Goal: Task Accomplishment & Management: Complete application form

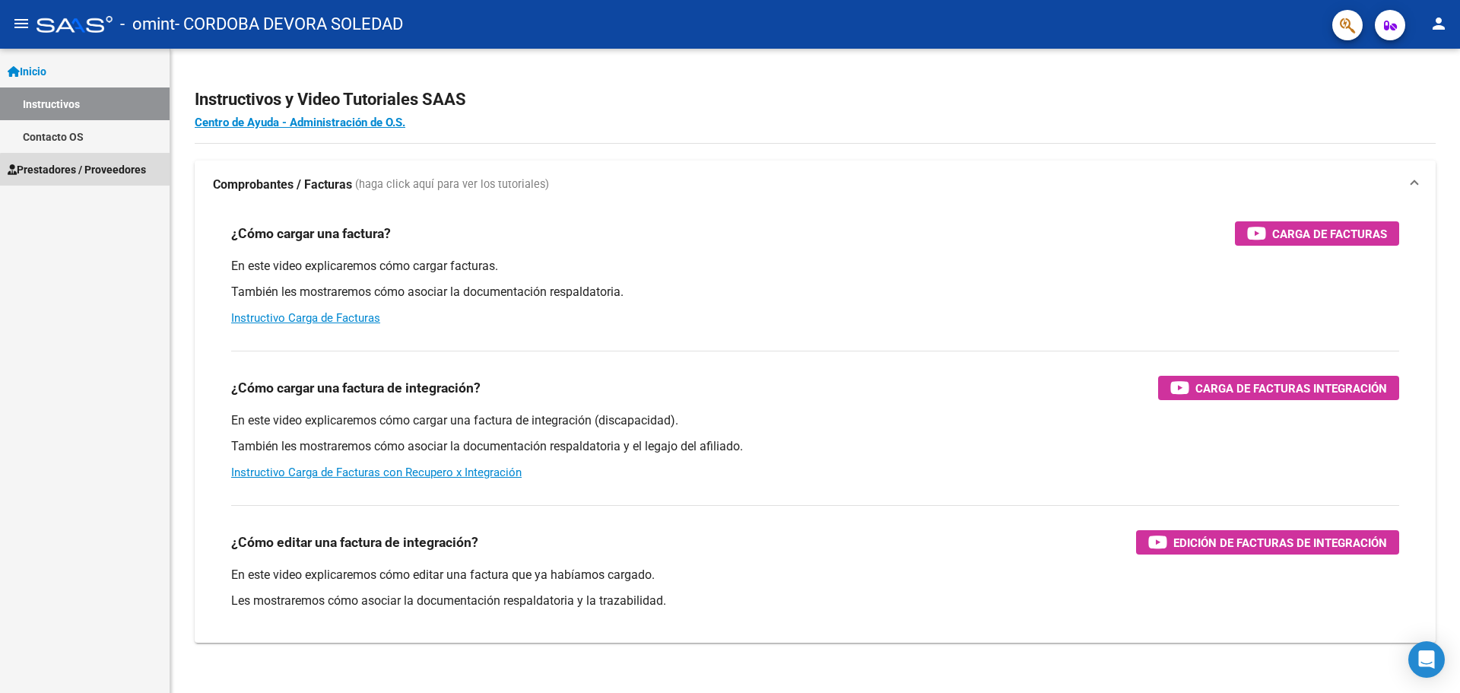
click at [94, 171] on span "Prestadores / Proveedores" at bounding box center [77, 169] width 138 height 17
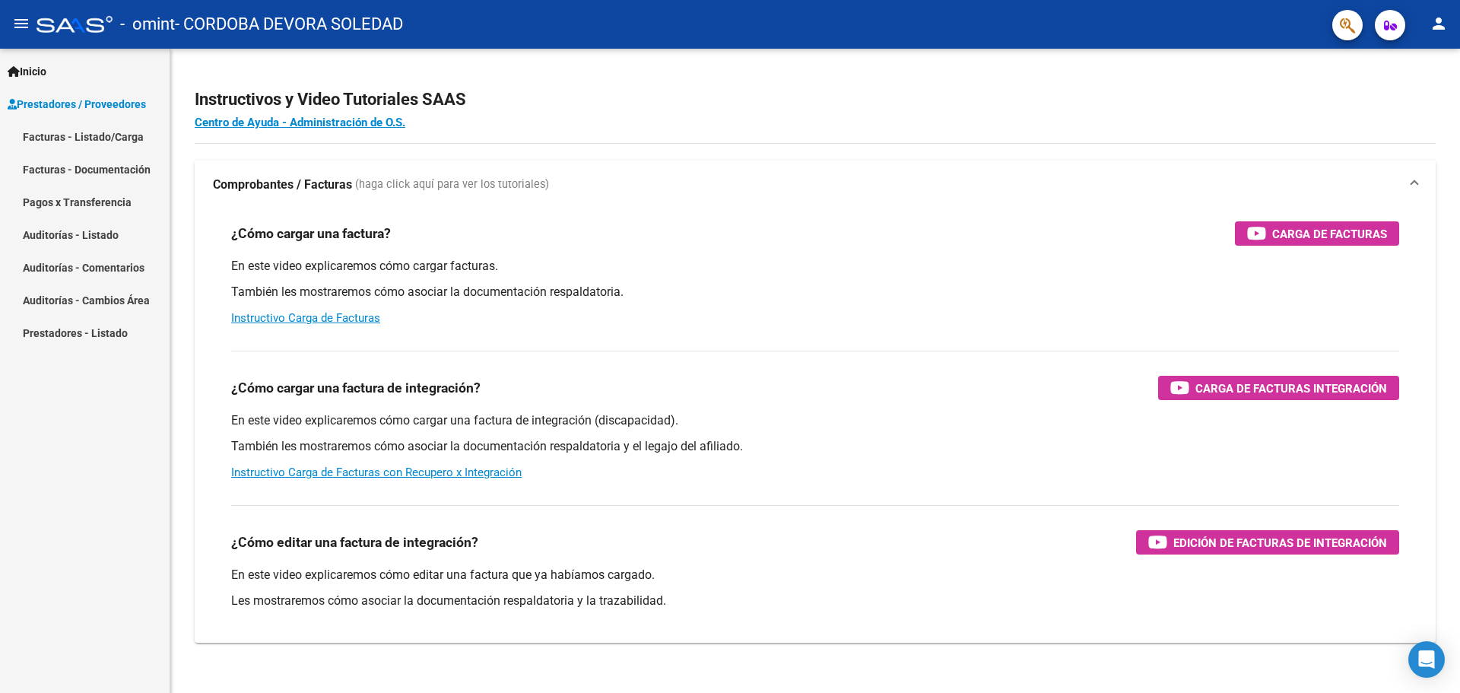
click at [87, 132] on link "Facturas - Listado/Carga" at bounding box center [85, 136] width 170 height 33
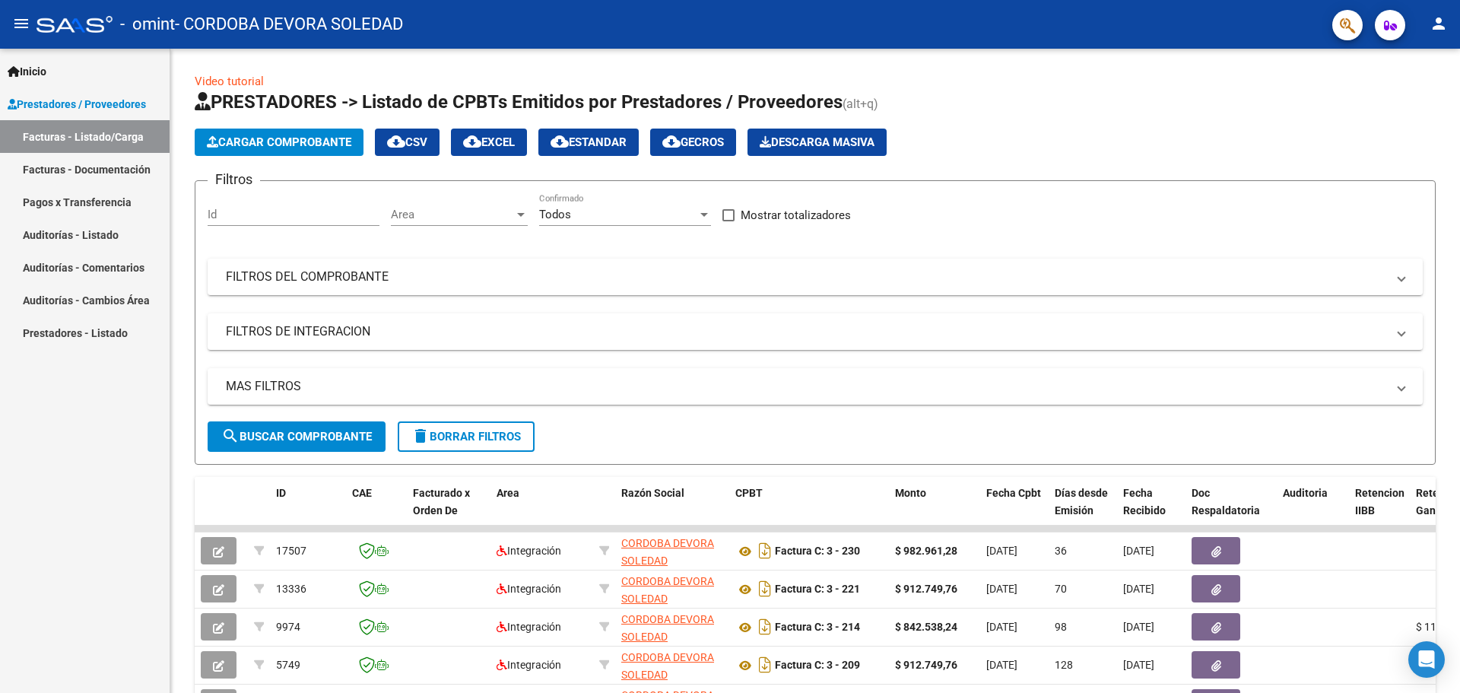
click at [79, 167] on link "Facturas - Documentación" at bounding box center [85, 169] width 170 height 33
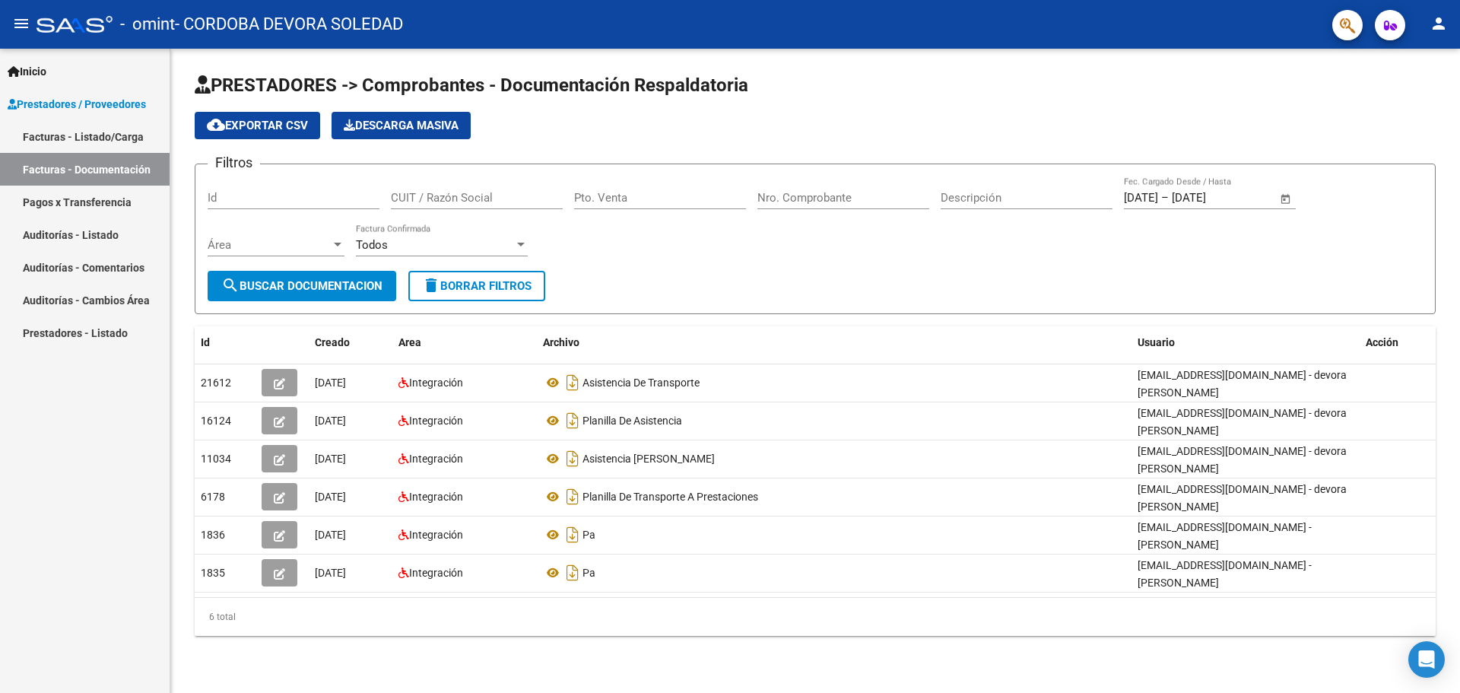
click at [71, 101] on span "Prestadores / Proveedores" at bounding box center [77, 104] width 138 height 17
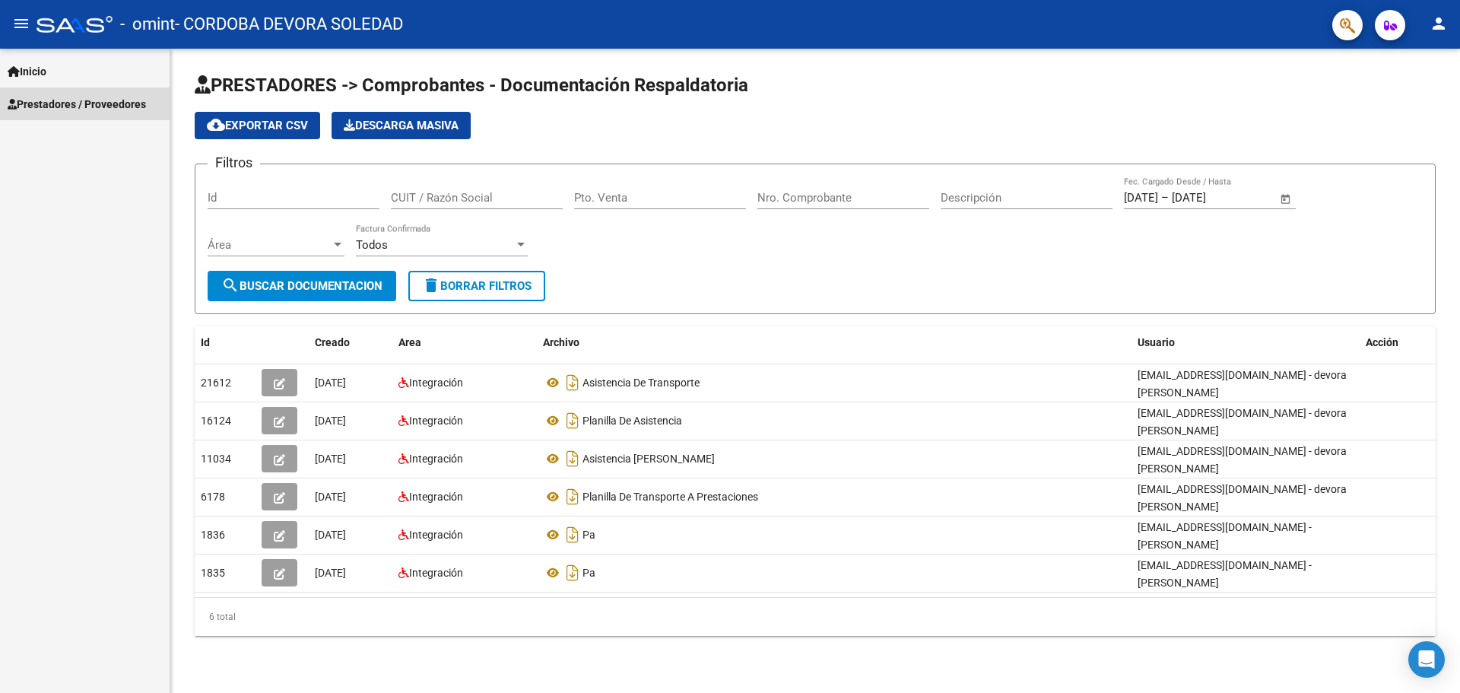
click at [66, 108] on span "Prestadores / Proveedores" at bounding box center [77, 104] width 138 height 17
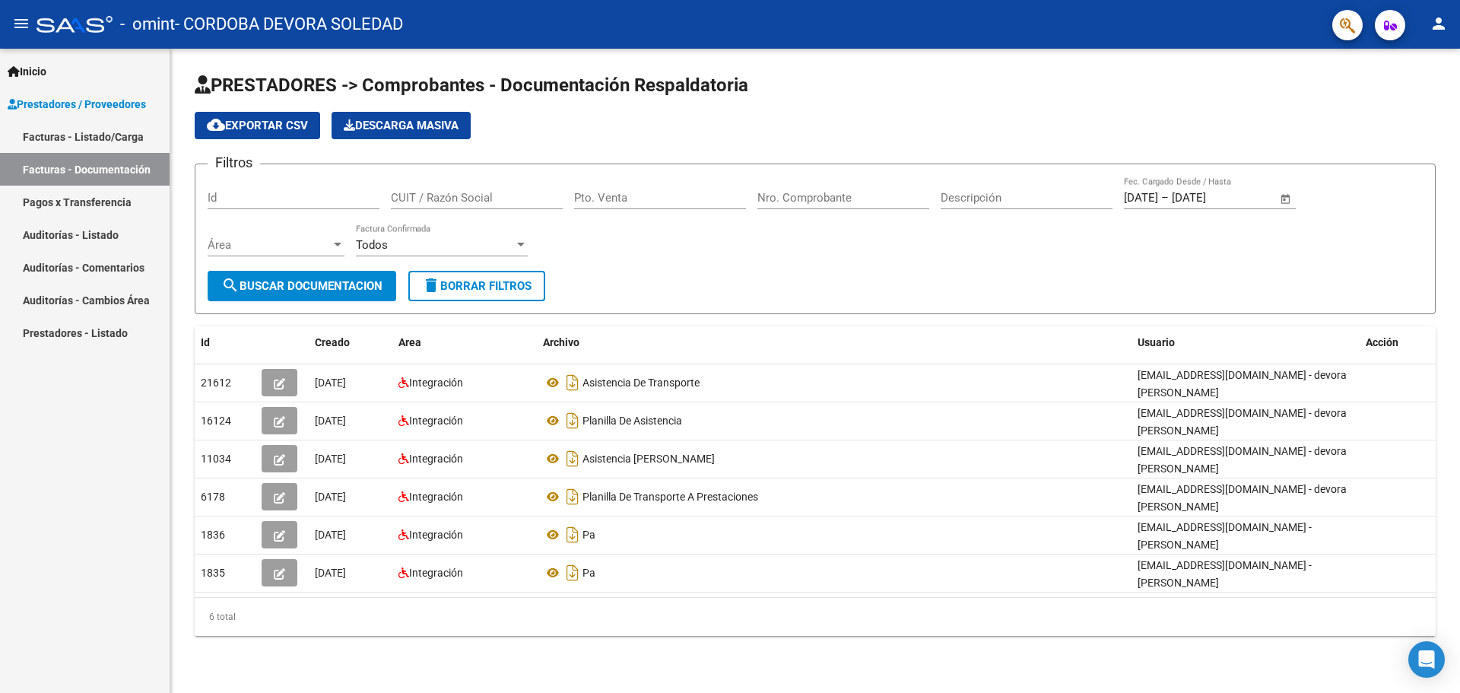
click at [68, 140] on link "Facturas - Listado/Carga" at bounding box center [85, 136] width 170 height 33
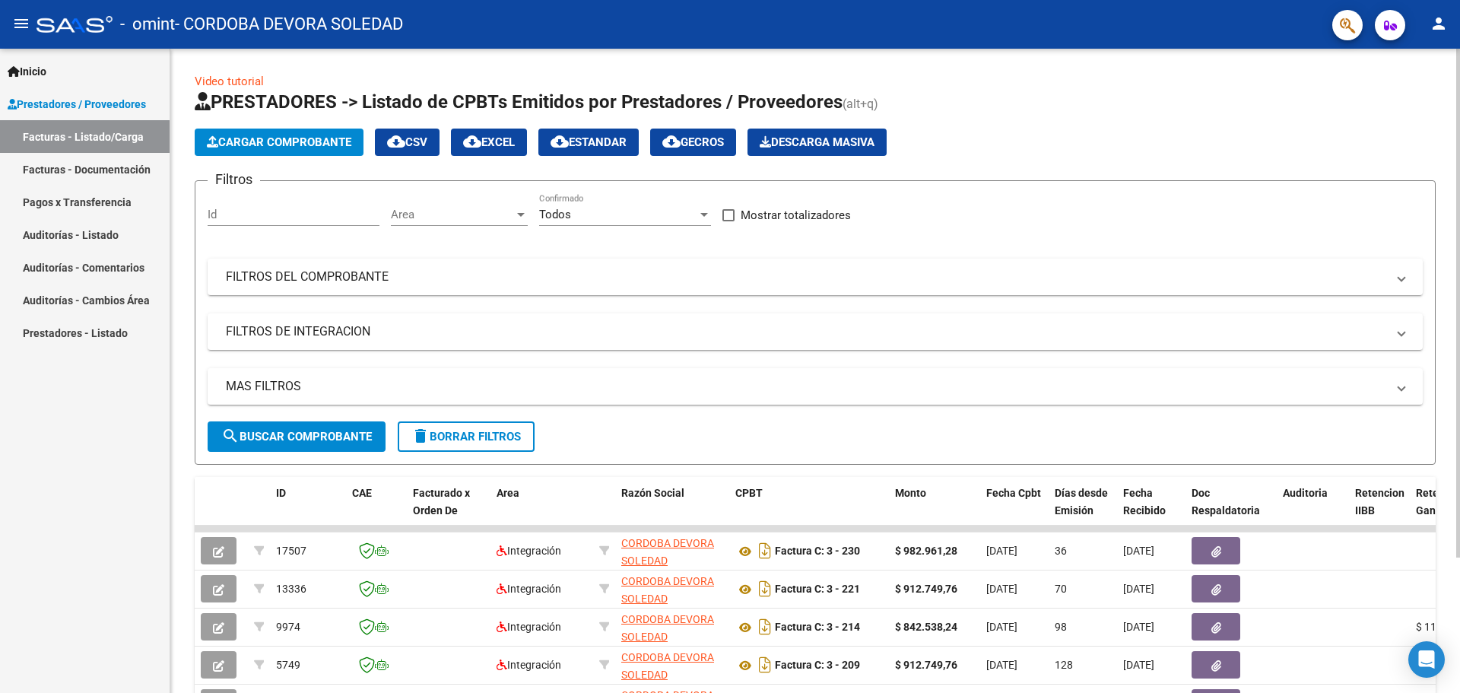
click at [307, 133] on button "Cargar Comprobante" at bounding box center [279, 142] width 169 height 27
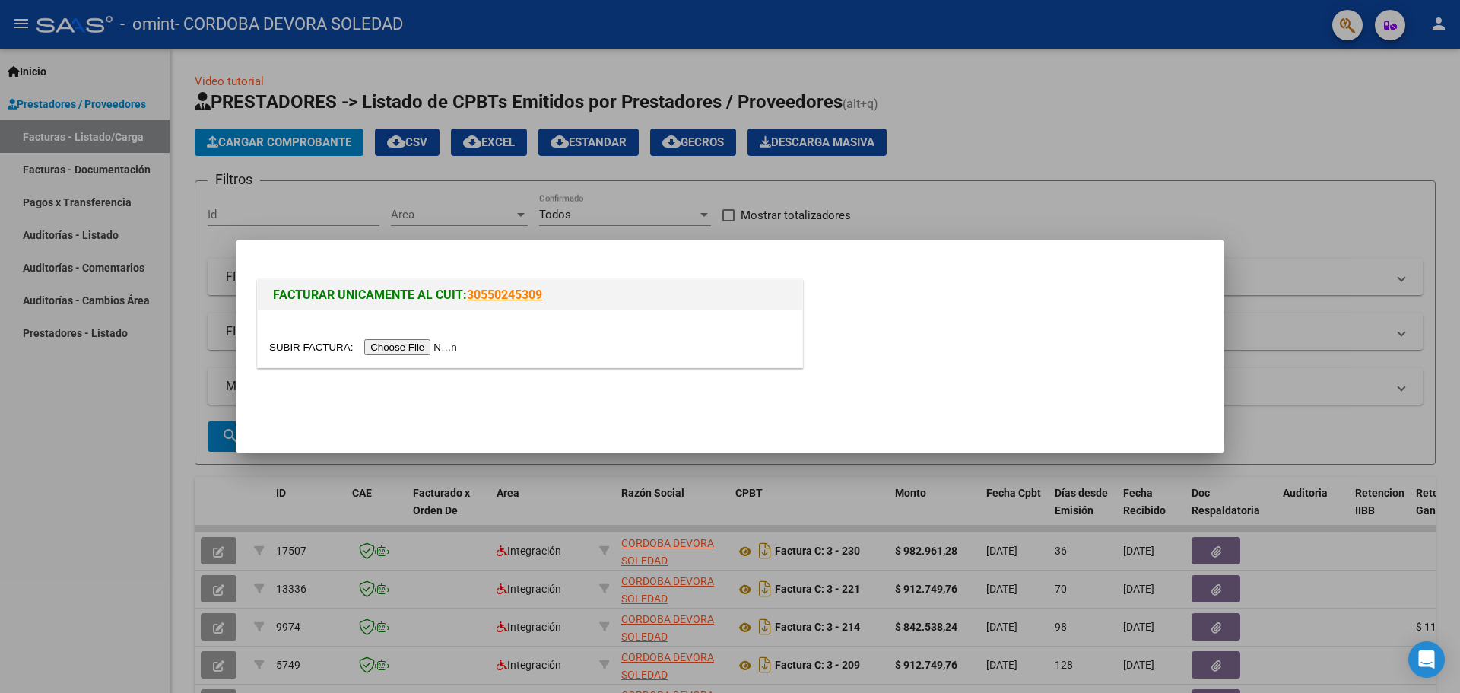
click at [383, 350] on input "file" at bounding box center [365, 347] width 192 height 16
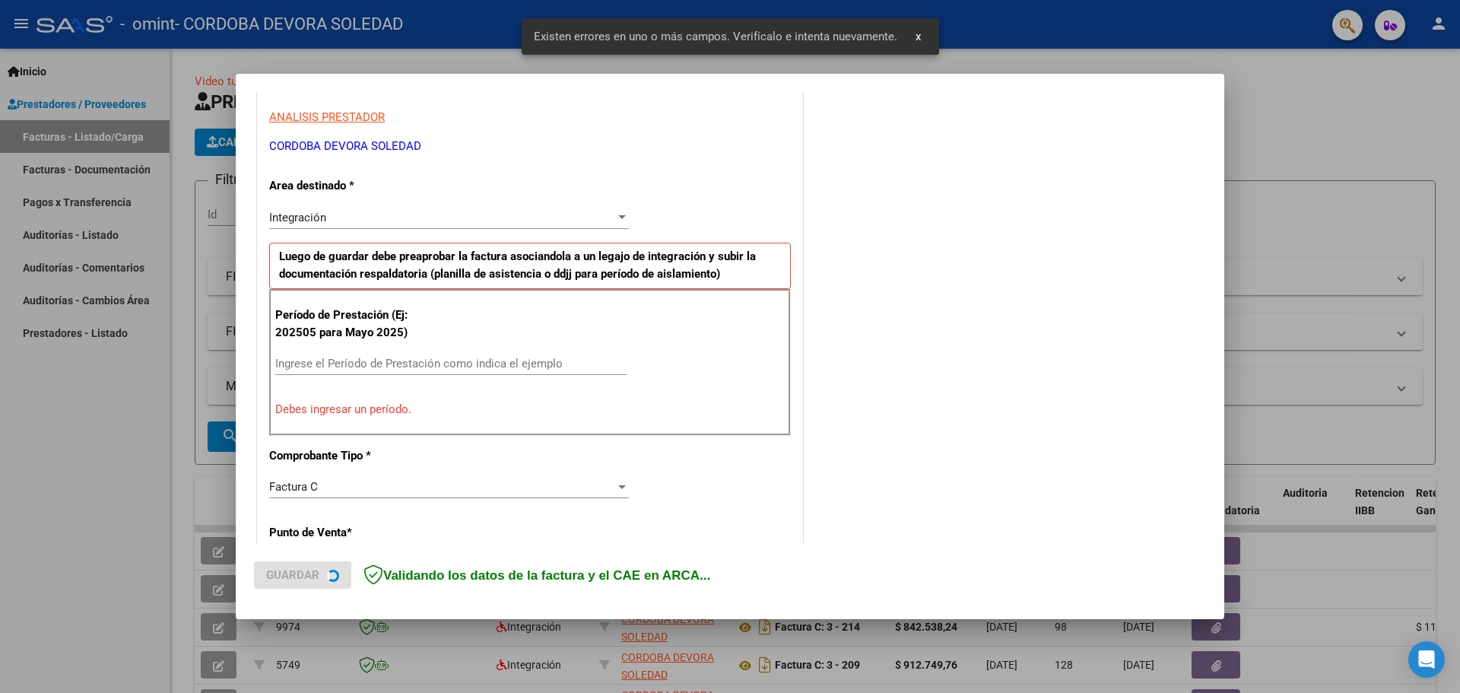
scroll to position [276, 0]
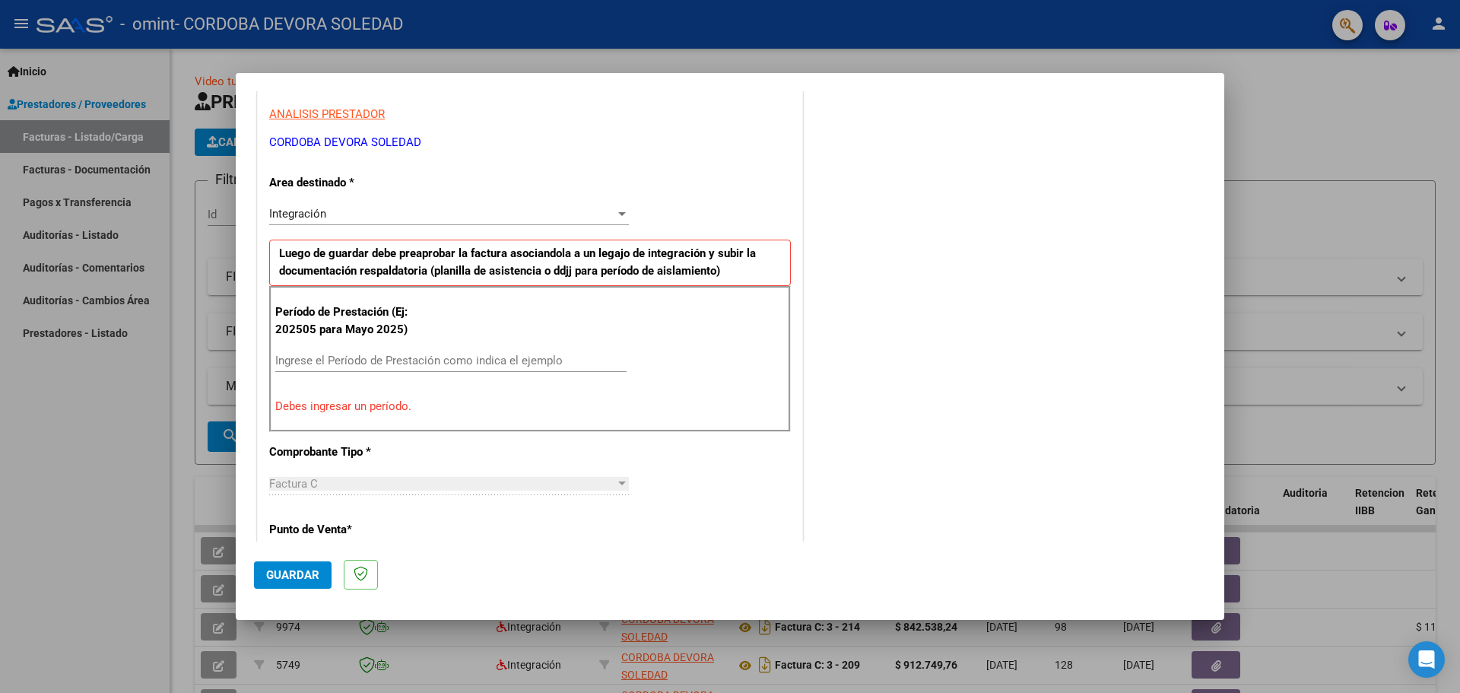
click at [610, 214] on div "Integración" at bounding box center [442, 214] width 346 height 14
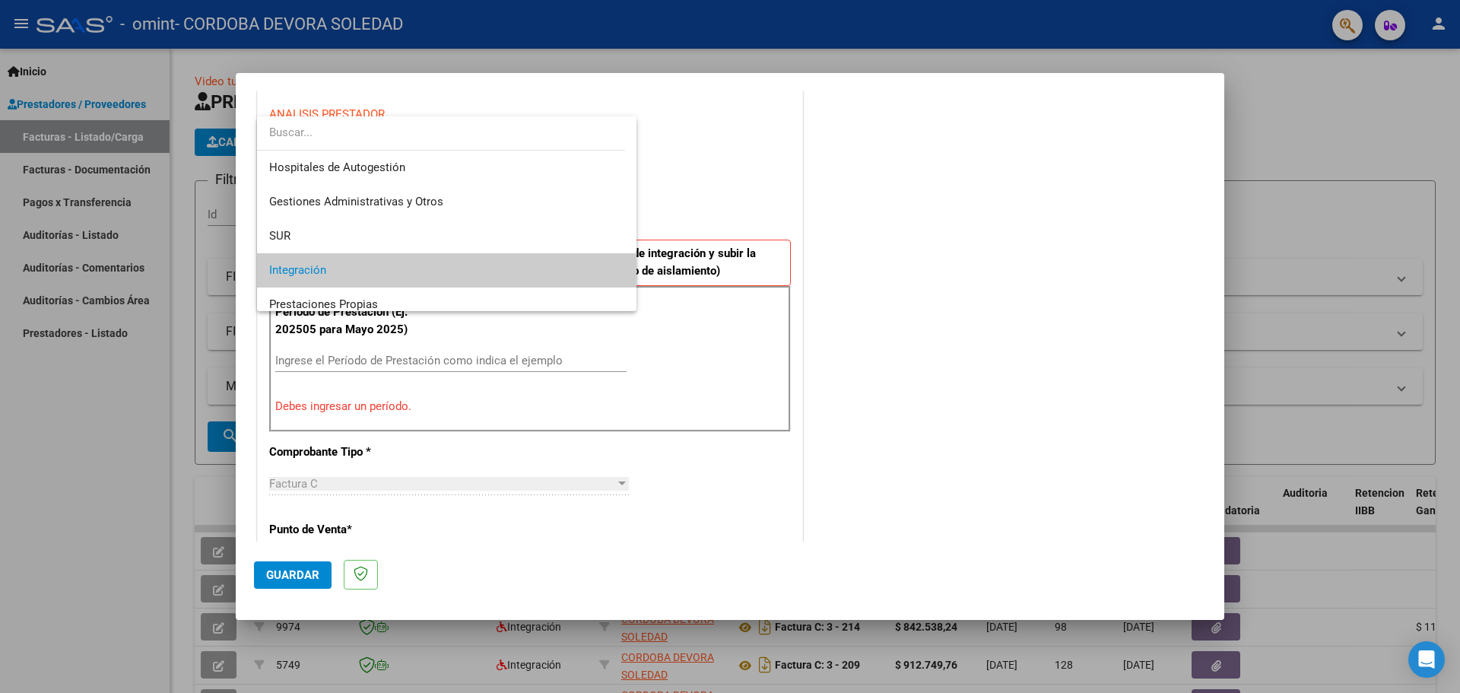
scroll to position [57, 0]
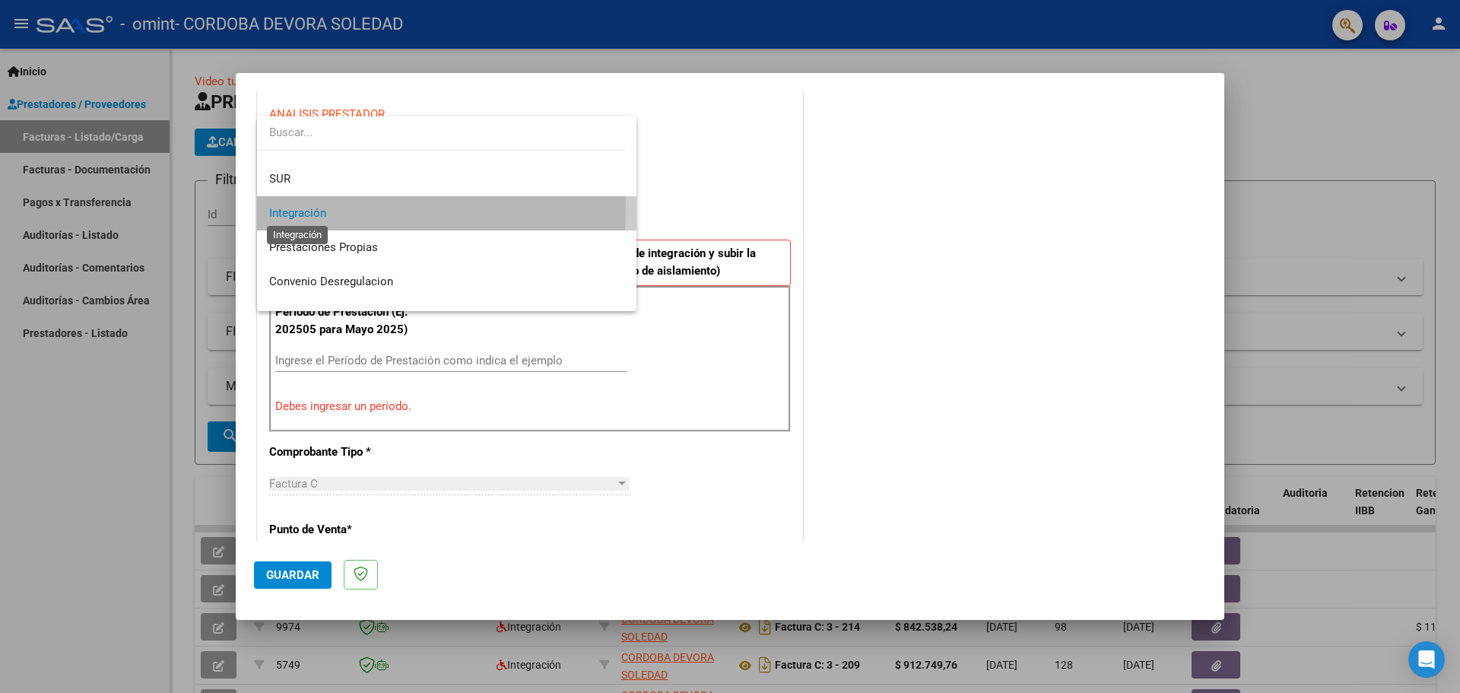
click at [294, 209] on span "Integración" at bounding box center [297, 213] width 57 height 14
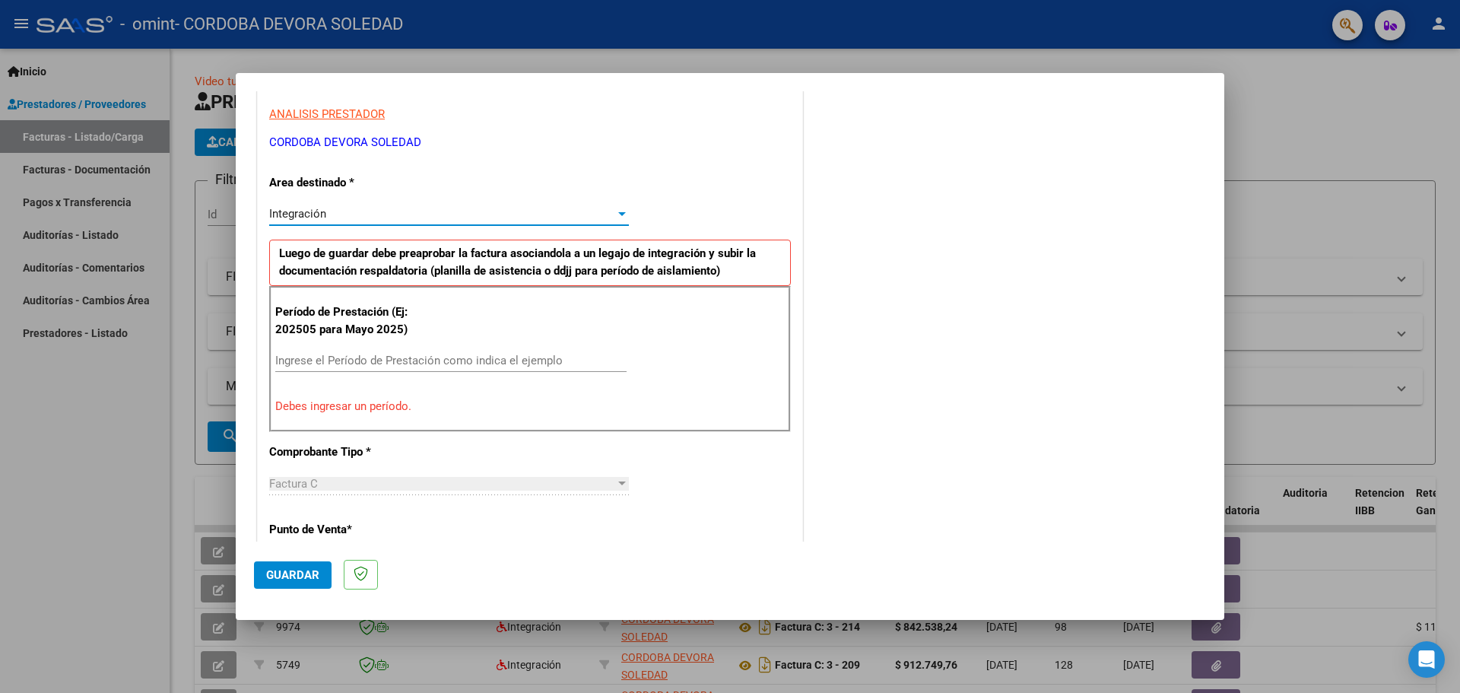
click at [328, 362] on input "Ingrese el Período de Prestación como indica el ejemplo" at bounding box center [450, 361] width 351 height 14
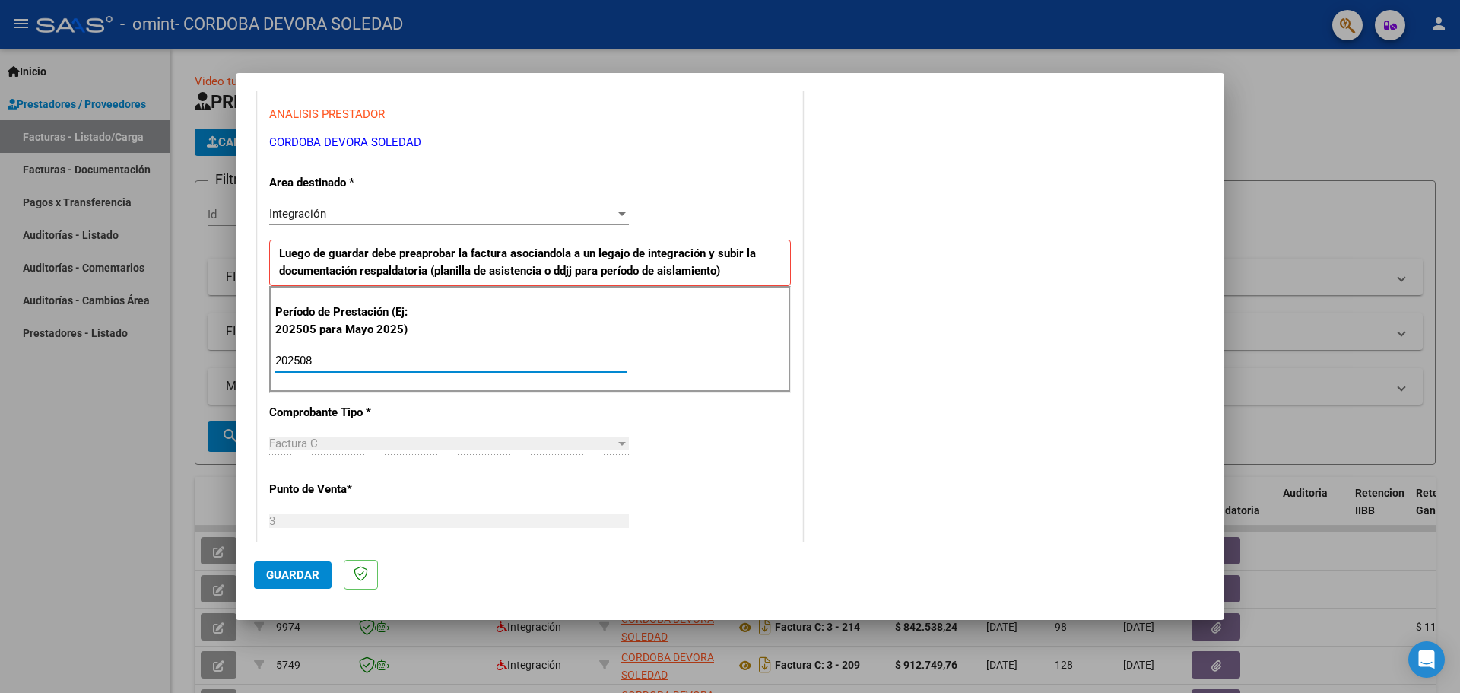
type input "202508"
click at [406, 446] on div "Factura C" at bounding box center [442, 444] width 346 height 14
click at [621, 445] on div at bounding box center [622, 444] width 8 height 4
click at [604, 444] on div "Factura C" at bounding box center [442, 444] width 346 height 14
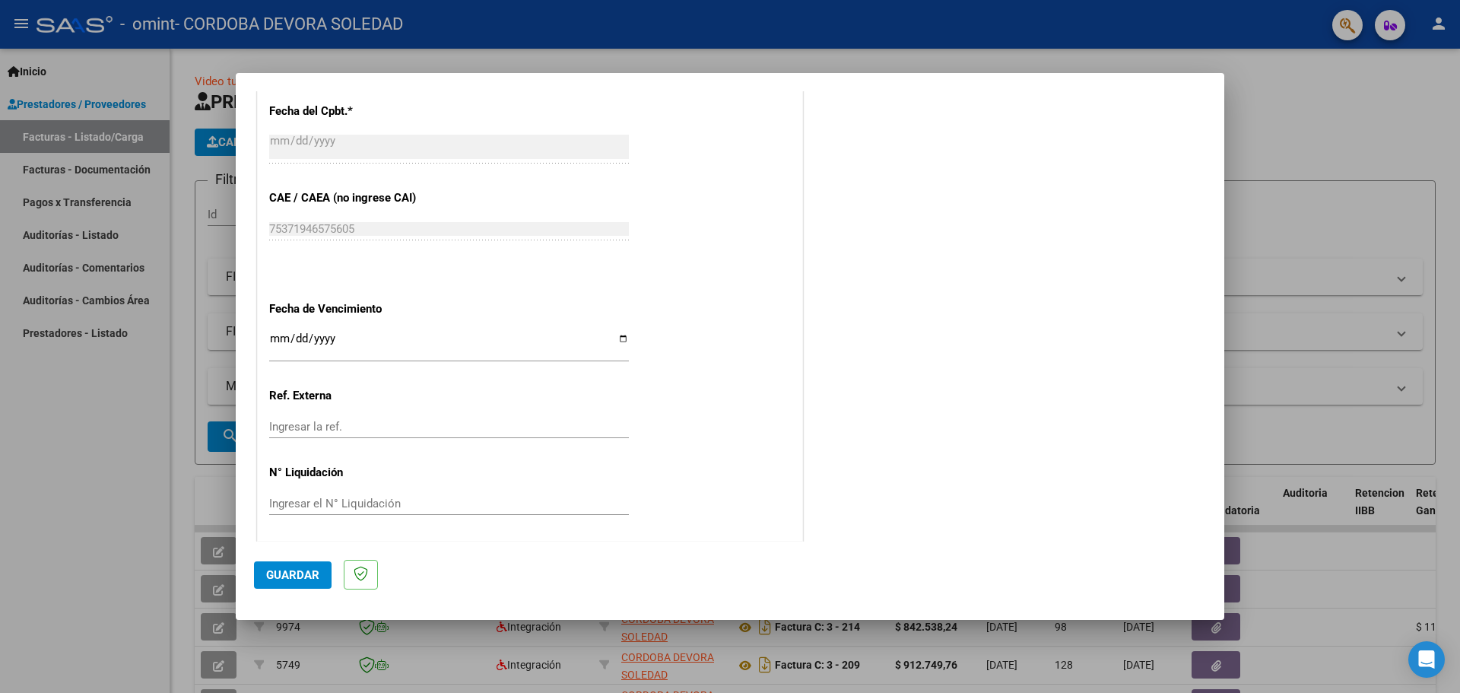
scroll to position [888, 0]
click at [277, 336] on input "Ingresar la fecha" at bounding box center [449, 341] width 360 height 24
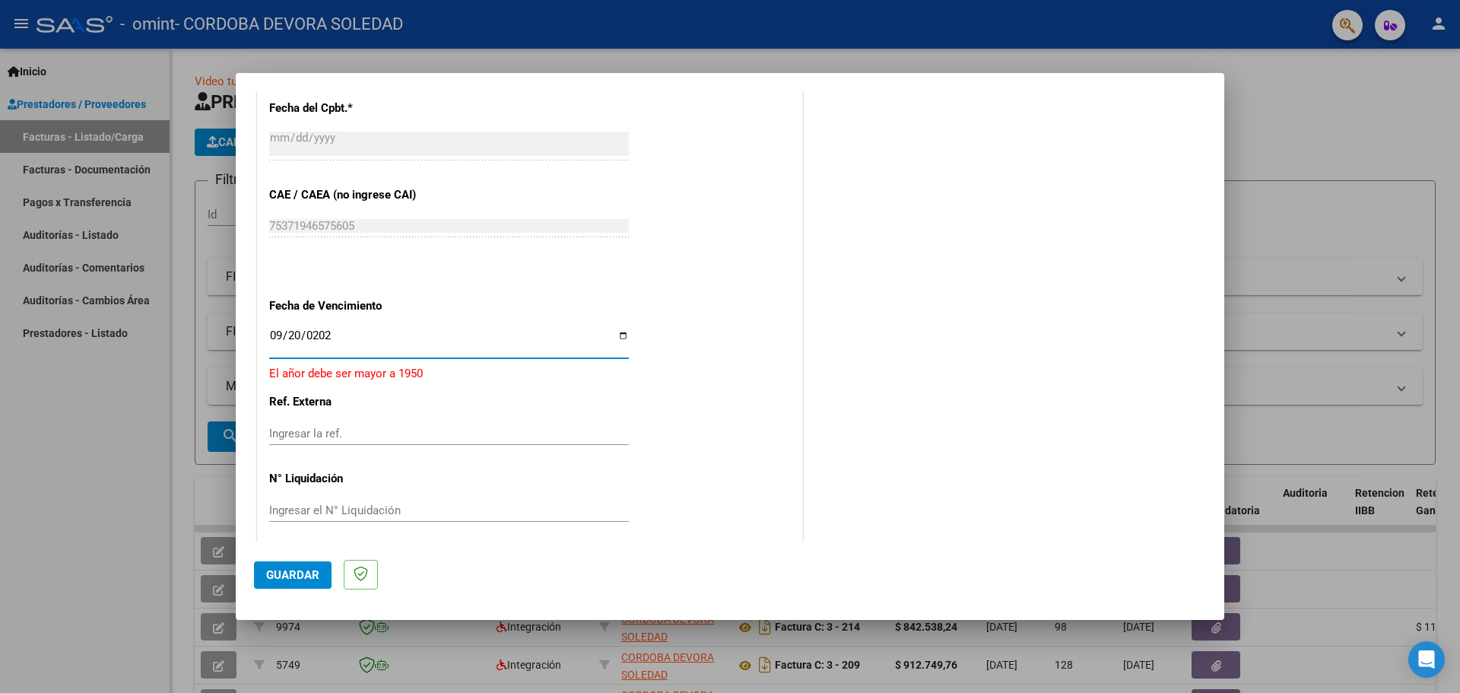
type input "[DATE]"
click at [324, 421] on input "Ingresar la ref." at bounding box center [449, 424] width 360 height 14
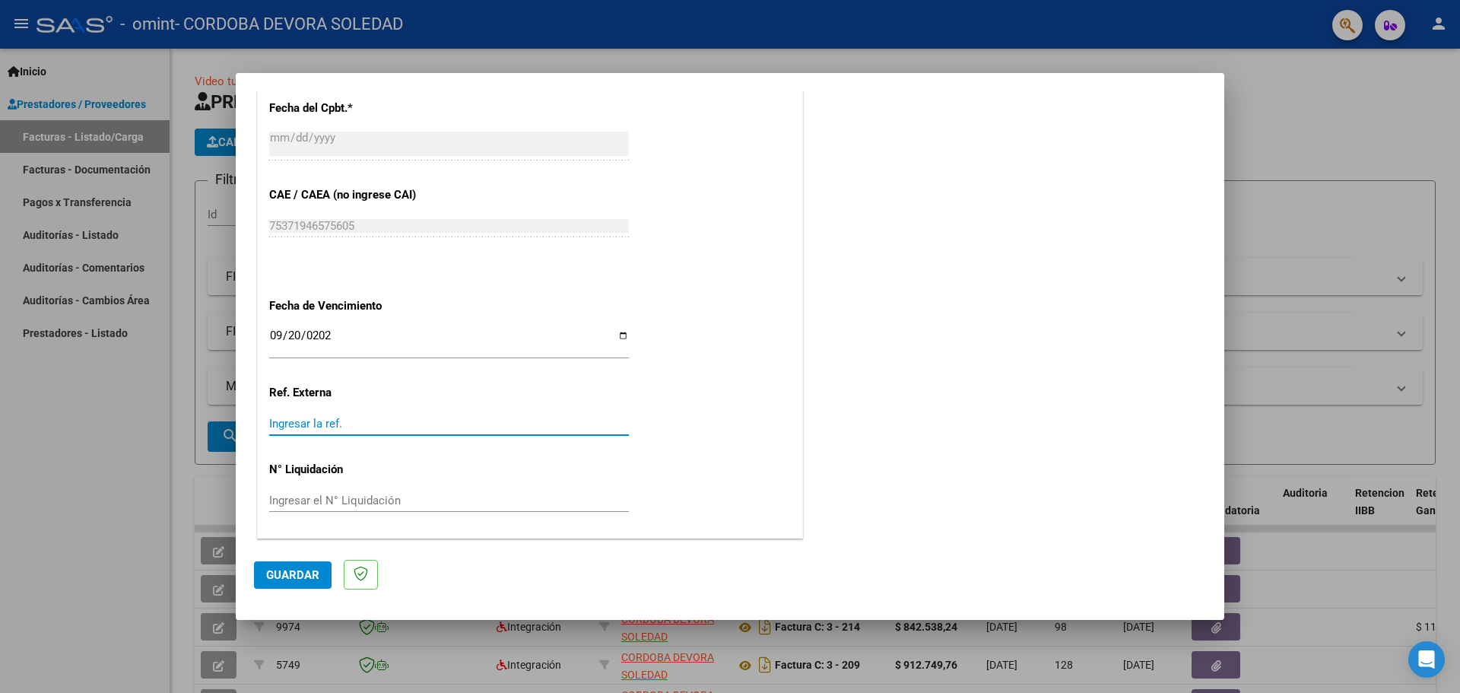
click at [132, 438] on div at bounding box center [730, 346] width 1460 height 693
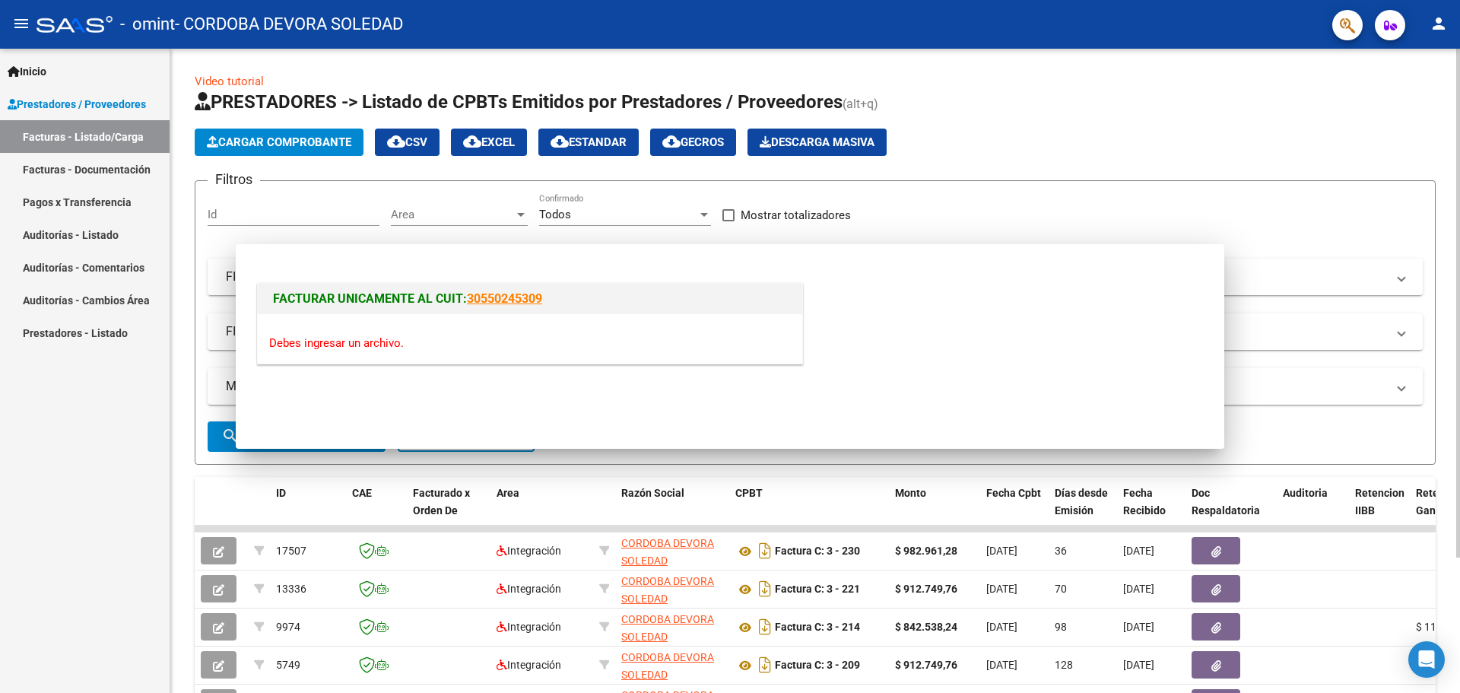
scroll to position [0, 0]
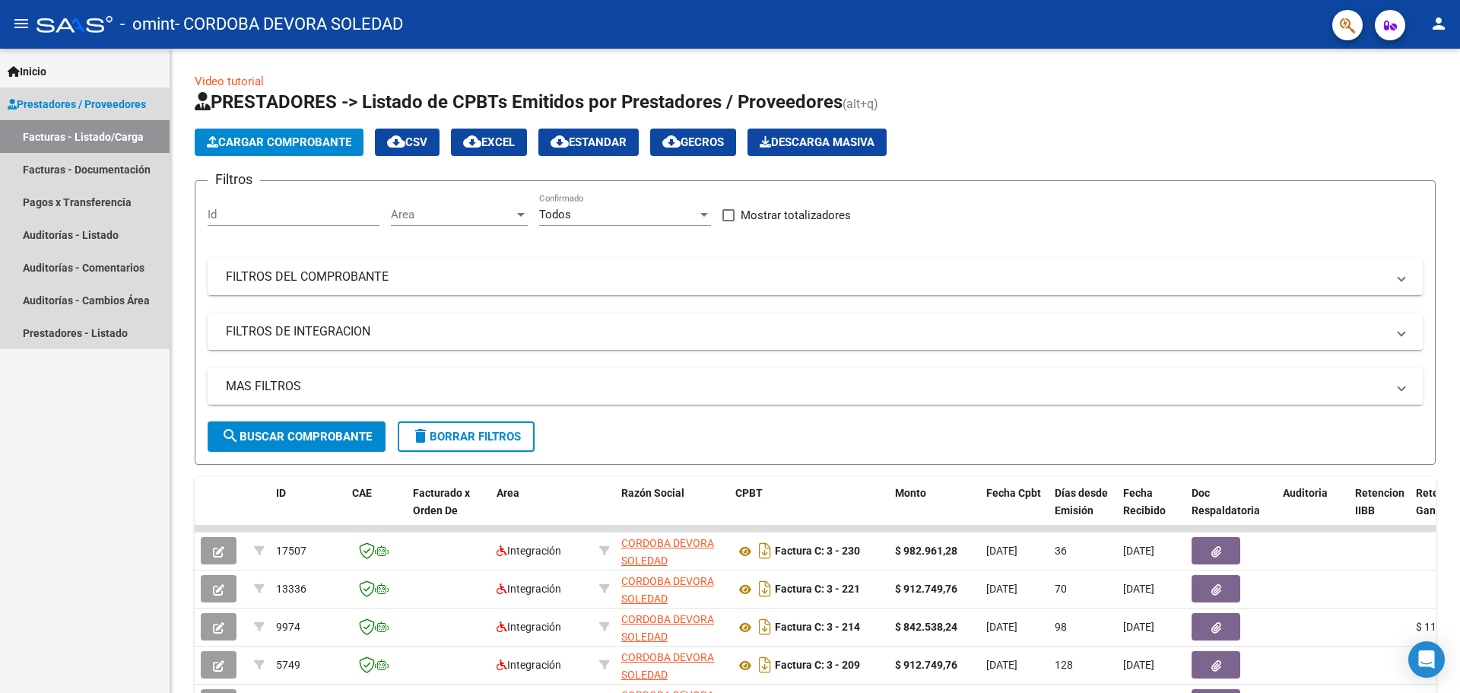
click at [82, 136] on link "Facturas - Listado/Carga" at bounding box center [85, 136] width 170 height 33
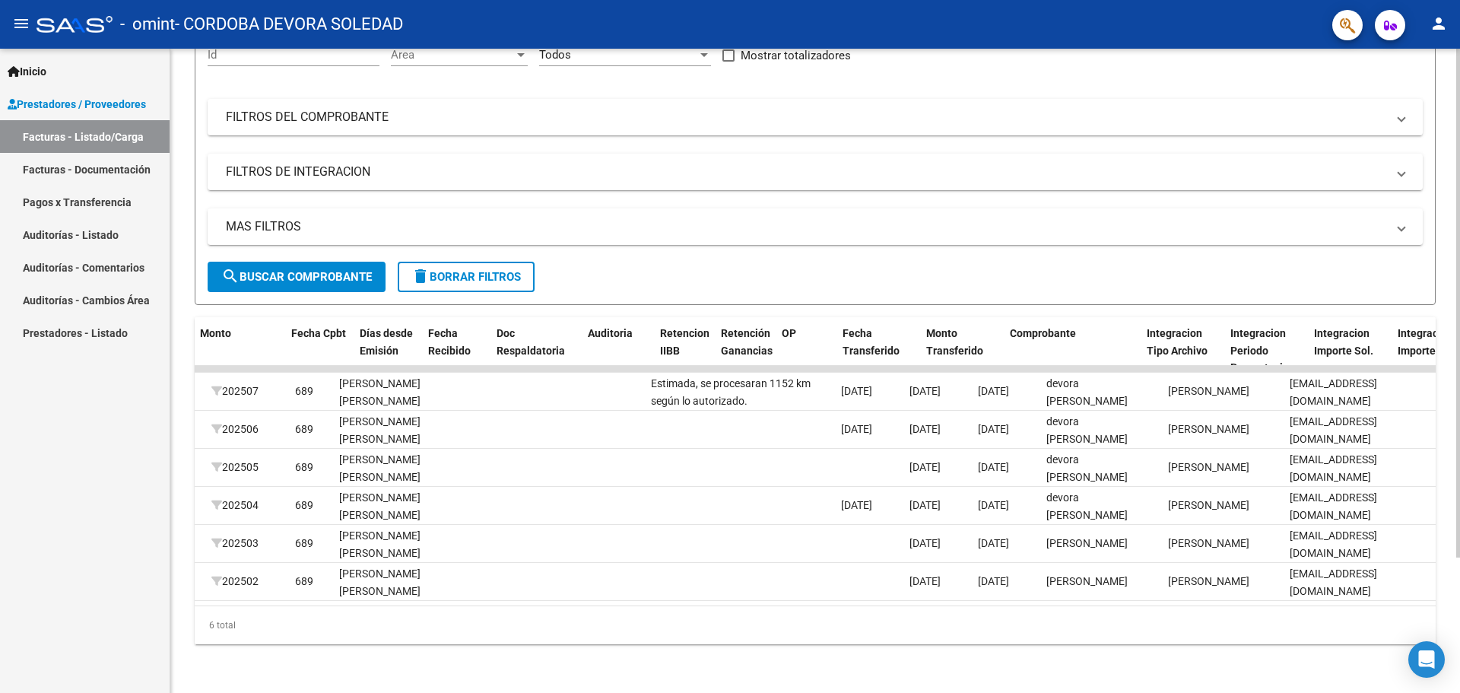
scroll to position [0, 695]
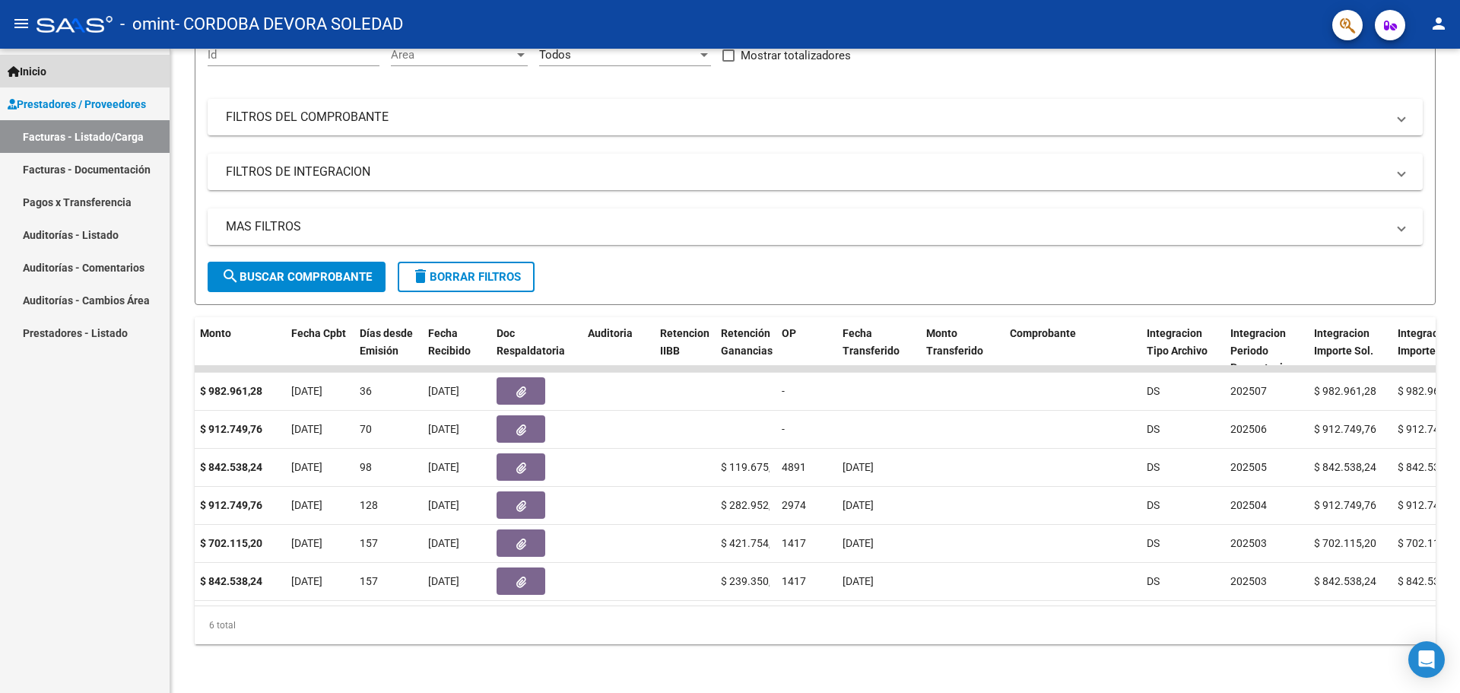
click at [45, 60] on link "Inicio" at bounding box center [85, 71] width 170 height 33
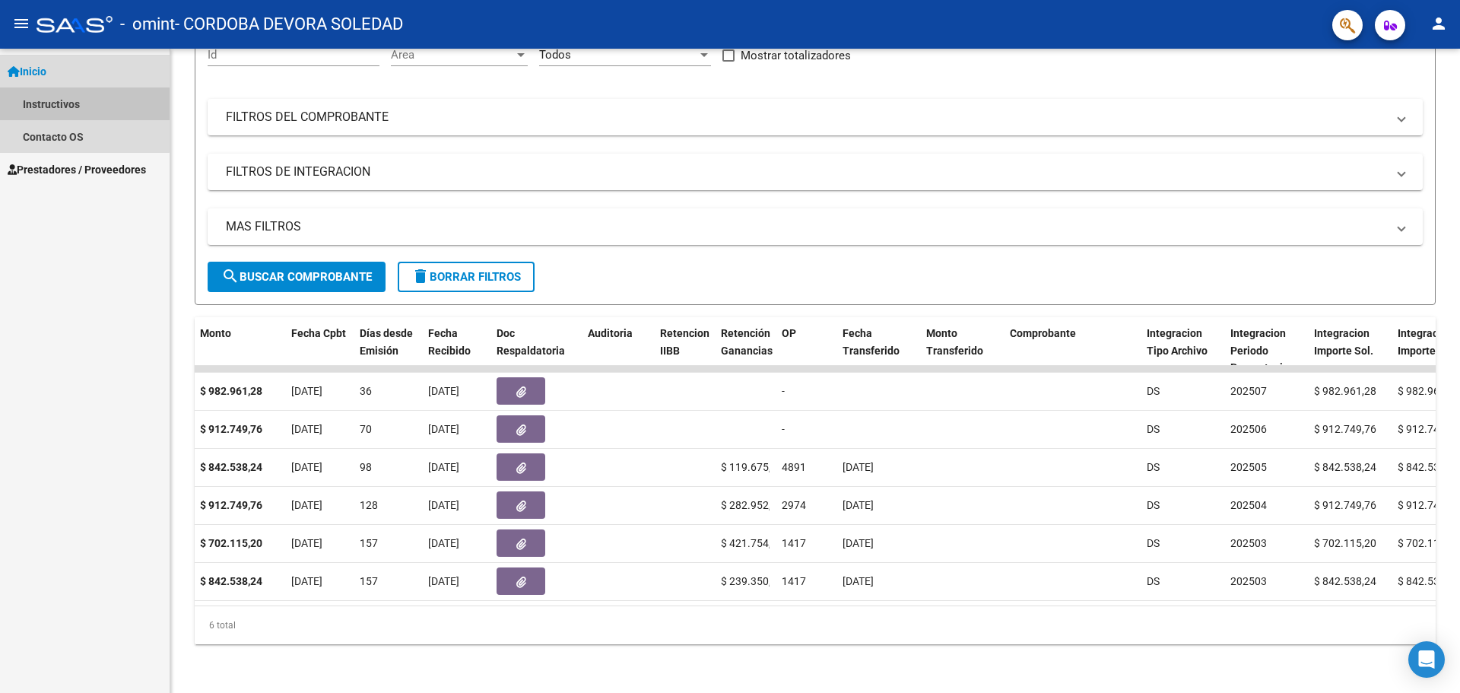
click at [57, 98] on link "Instructivos" at bounding box center [85, 103] width 170 height 33
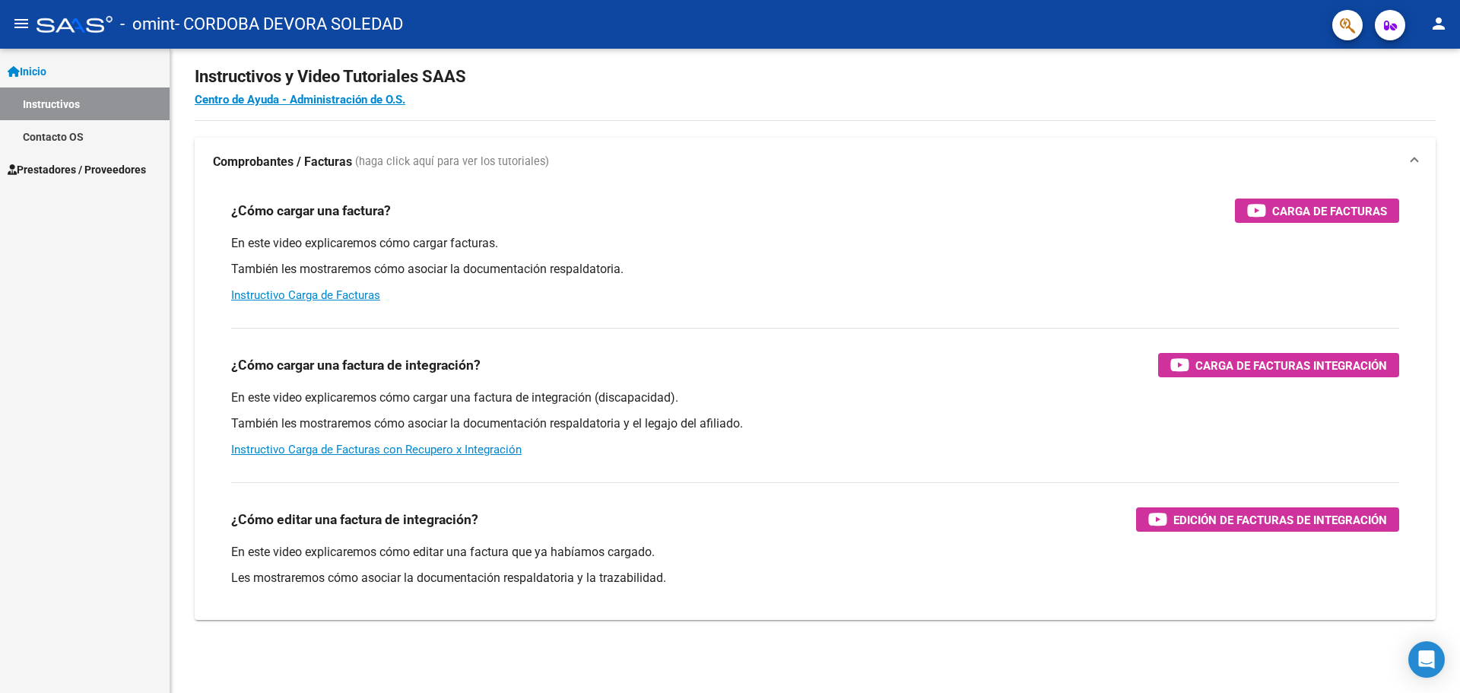
scroll to position [23, 0]
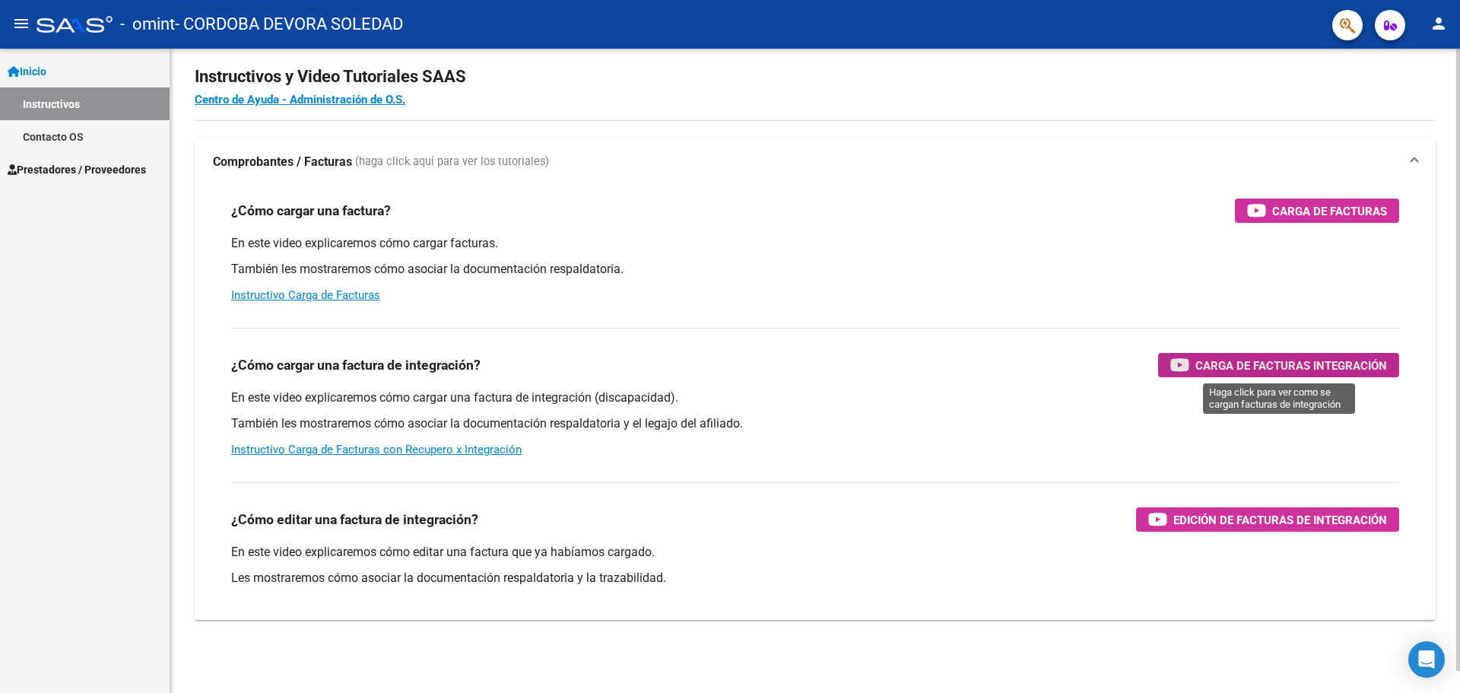
click at [1180, 367] on icon "button" at bounding box center [1180, 364] width 19 height 17
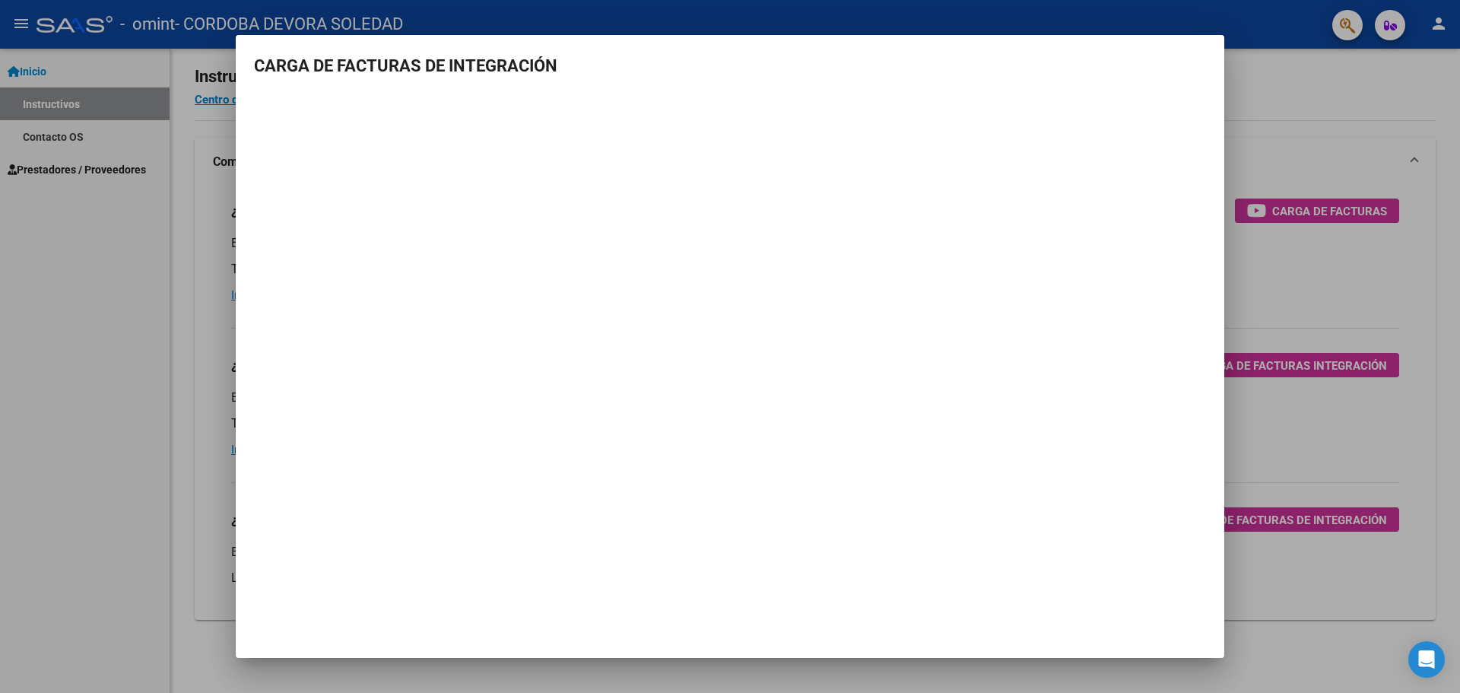
drag, startPoint x: 779, startPoint y: 504, endPoint x: 819, endPoint y: 465, distance: 55.9
click at [779, 502] on mat-dialog-container "CARGA DE FACTURAS DE INTEGRACIÓN" at bounding box center [730, 347] width 989 height 624
drag, startPoint x: 1043, startPoint y: 62, endPoint x: 812, endPoint y: 59, distance: 230.5
click at [1044, 59] on h3 "CARGA DE FACTURAS DE INTEGRACIÓN" at bounding box center [730, 65] width 952 height 25
click at [361, 66] on h3 "CARGA DE FACTURAS DE INTEGRACIÓN" at bounding box center [730, 65] width 952 height 25
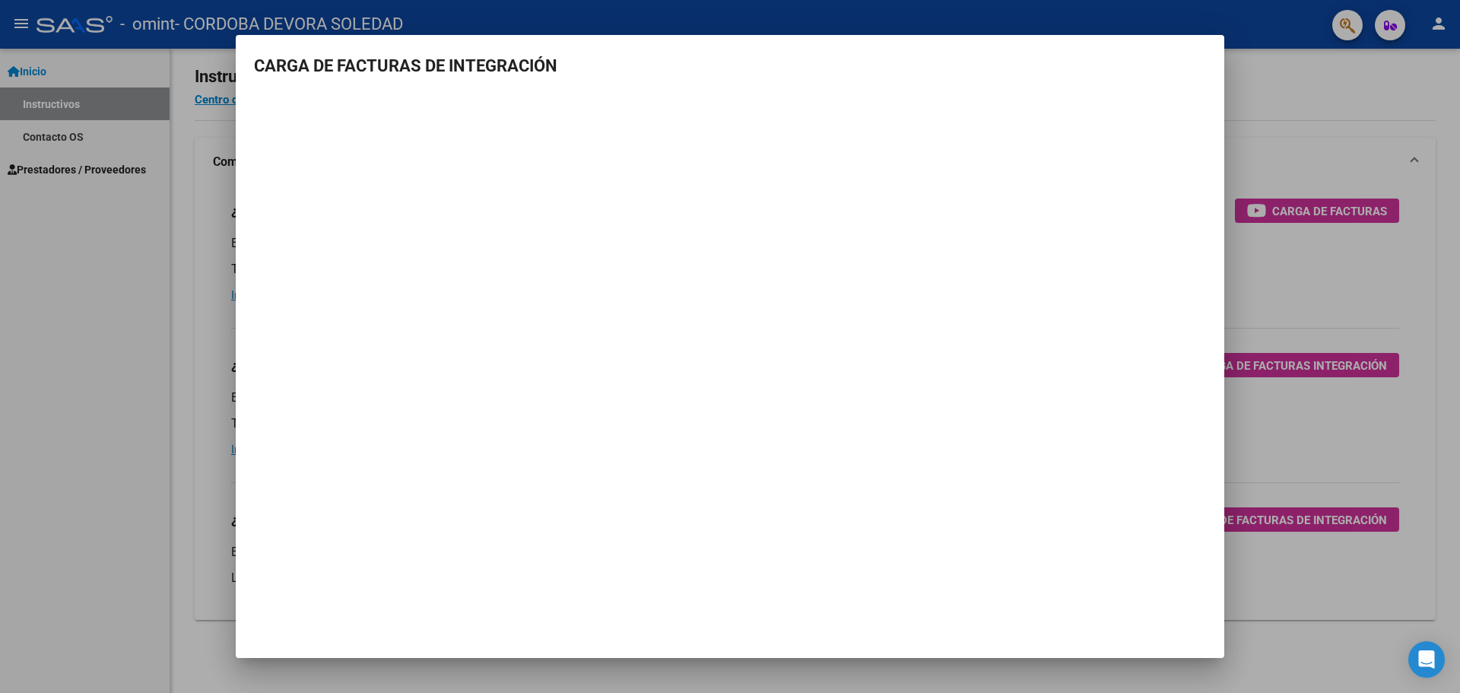
drag, startPoint x: 303, startPoint y: 58, endPoint x: 423, endPoint y: 75, distance: 120.6
click at [397, 68] on h3 "CARGA DE FACTURAS DE INTEGRACIÓN" at bounding box center [730, 65] width 952 height 25
drag, startPoint x: 1231, startPoint y: 196, endPoint x: 1137, endPoint y: 345, distance: 176.0
click at [1231, 200] on div at bounding box center [730, 346] width 1460 height 693
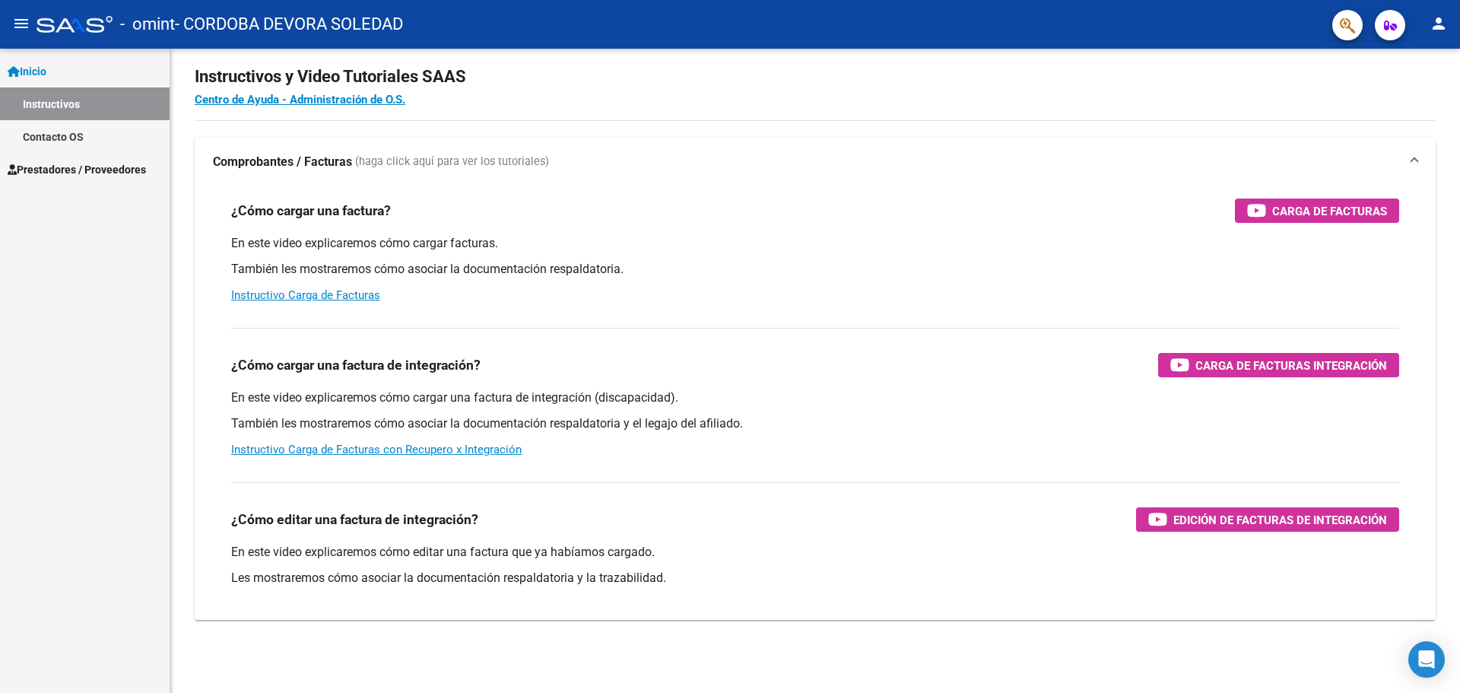
click at [100, 164] on span "Prestadores / Proveedores" at bounding box center [77, 169] width 138 height 17
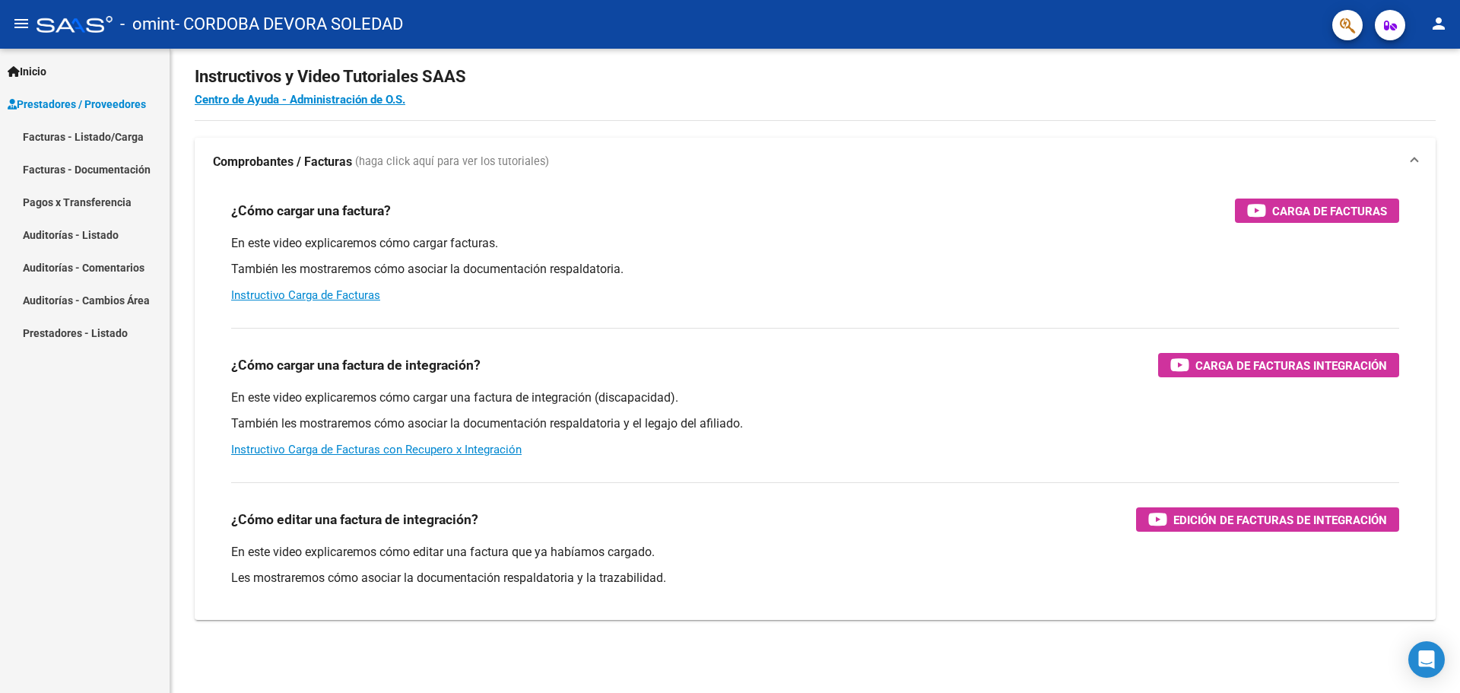
click at [113, 132] on link "Facturas - Listado/Carga" at bounding box center [85, 136] width 170 height 33
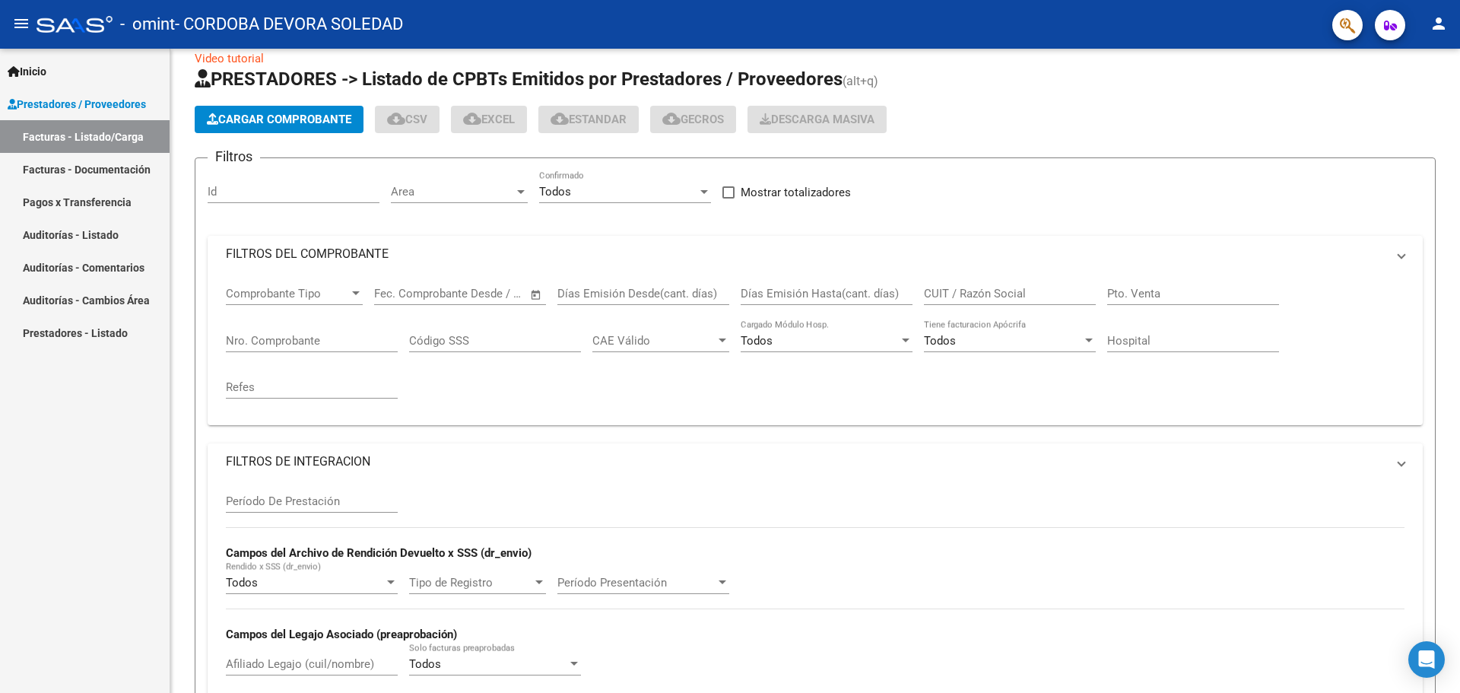
click at [268, 126] on span "Cargar Comprobante" at bounding box center [279, 120] width 145 height 14
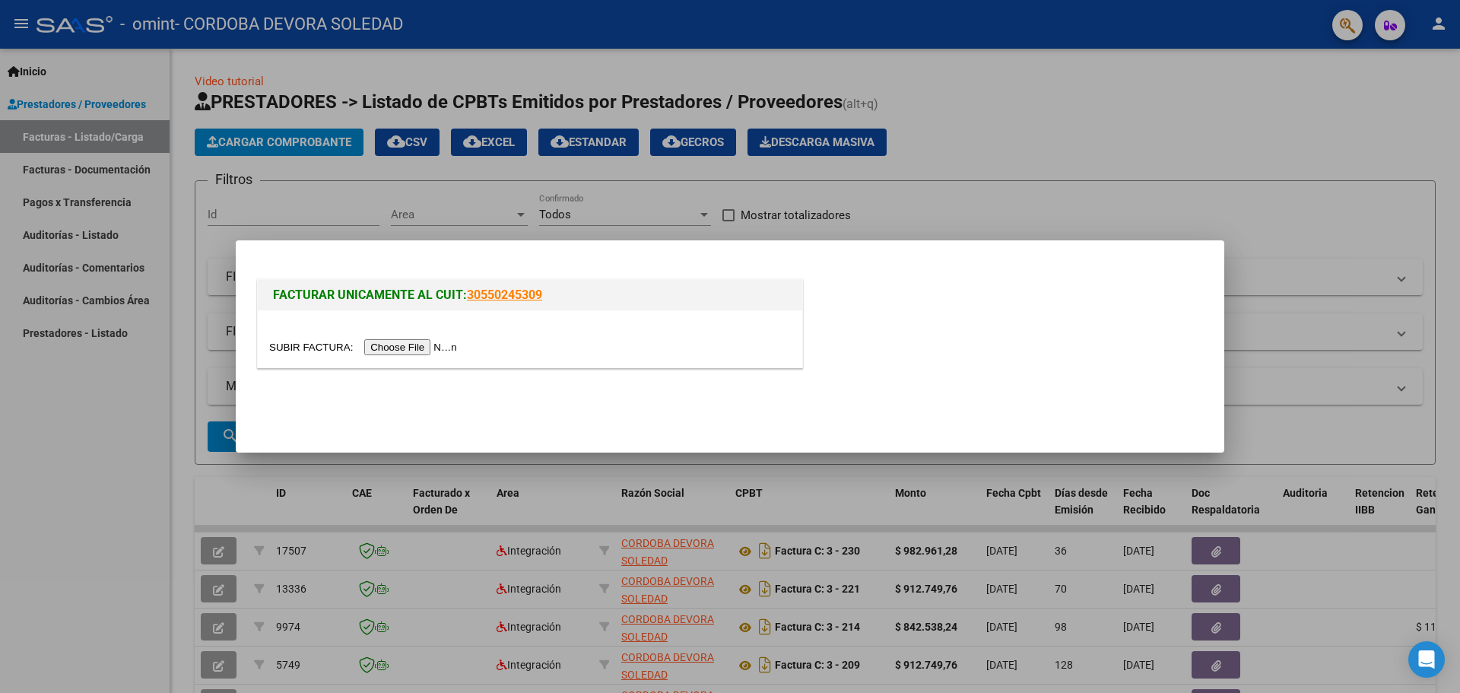
click at [405, 347] on input "file" at bounding box center [365, 347] width 192 height 16
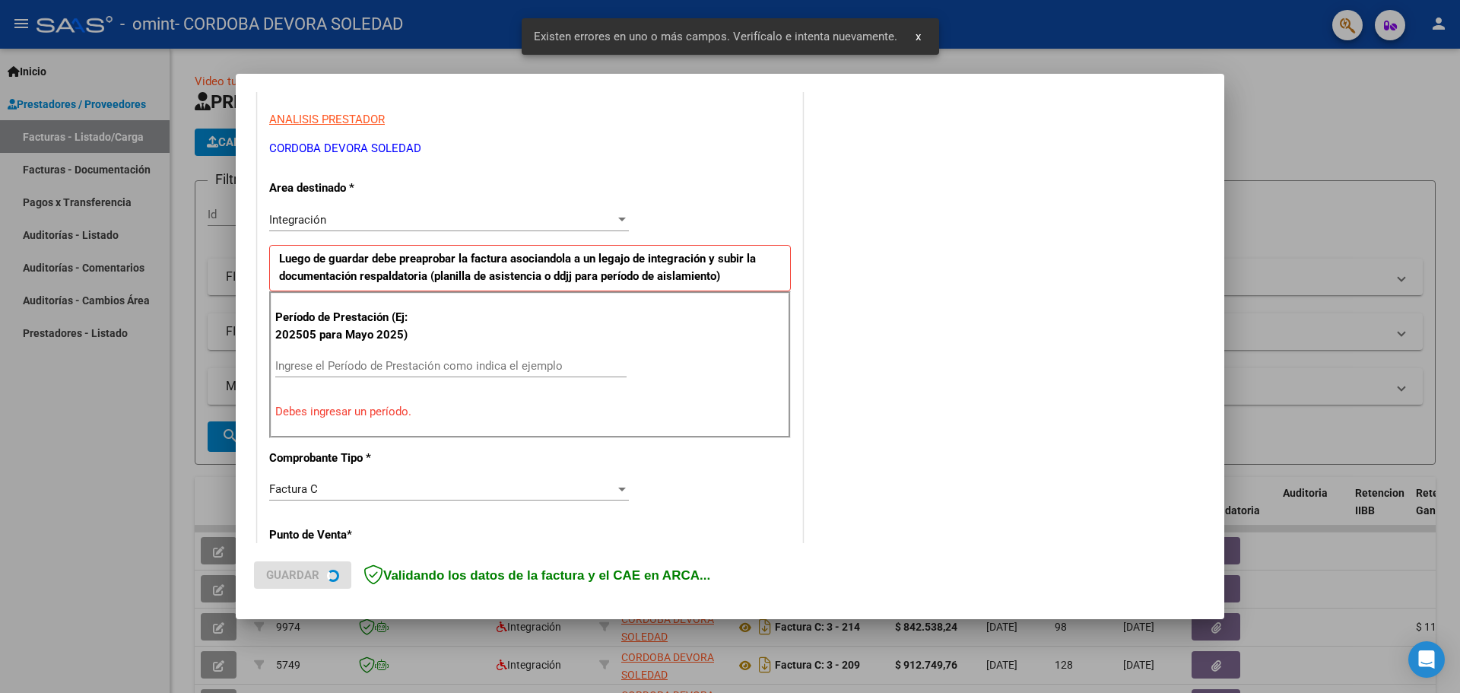
scroll to position [276, 0]
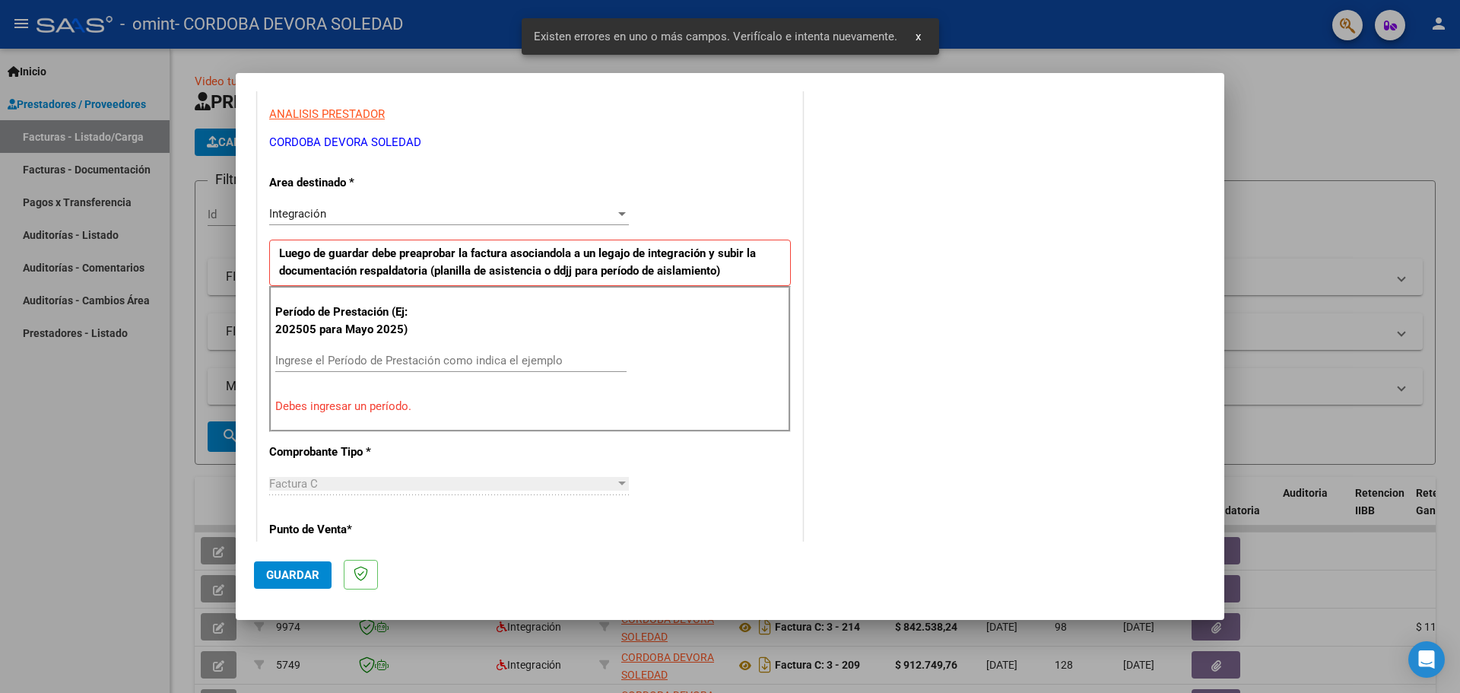
click at [485, 226] on div "Integración Seleccionar Area" at bounding box center [449, 220] width 360 height 37
click at [346, 354] on input "Ingrese el Período de Prestación como indica el ejemplo" at bounding box center [450, 361] width 351 height 14
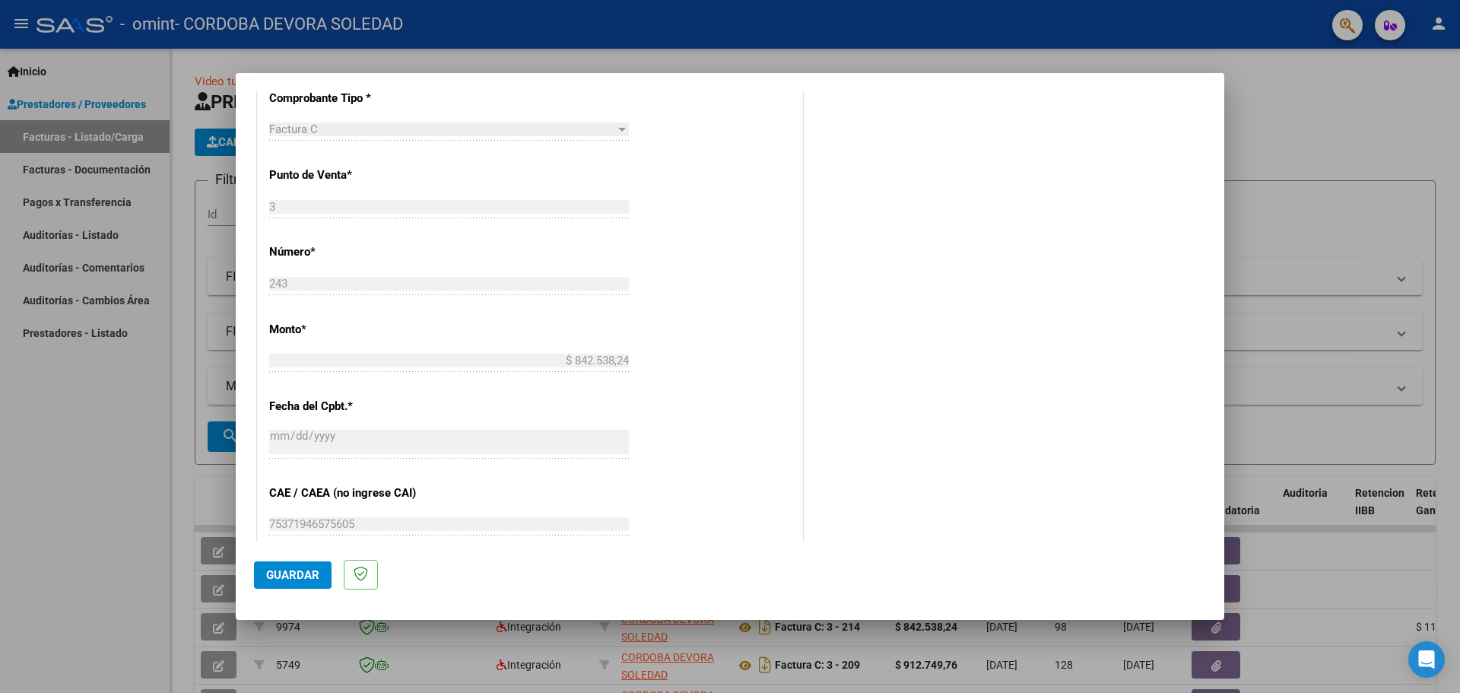
scroll to position [656, 0]
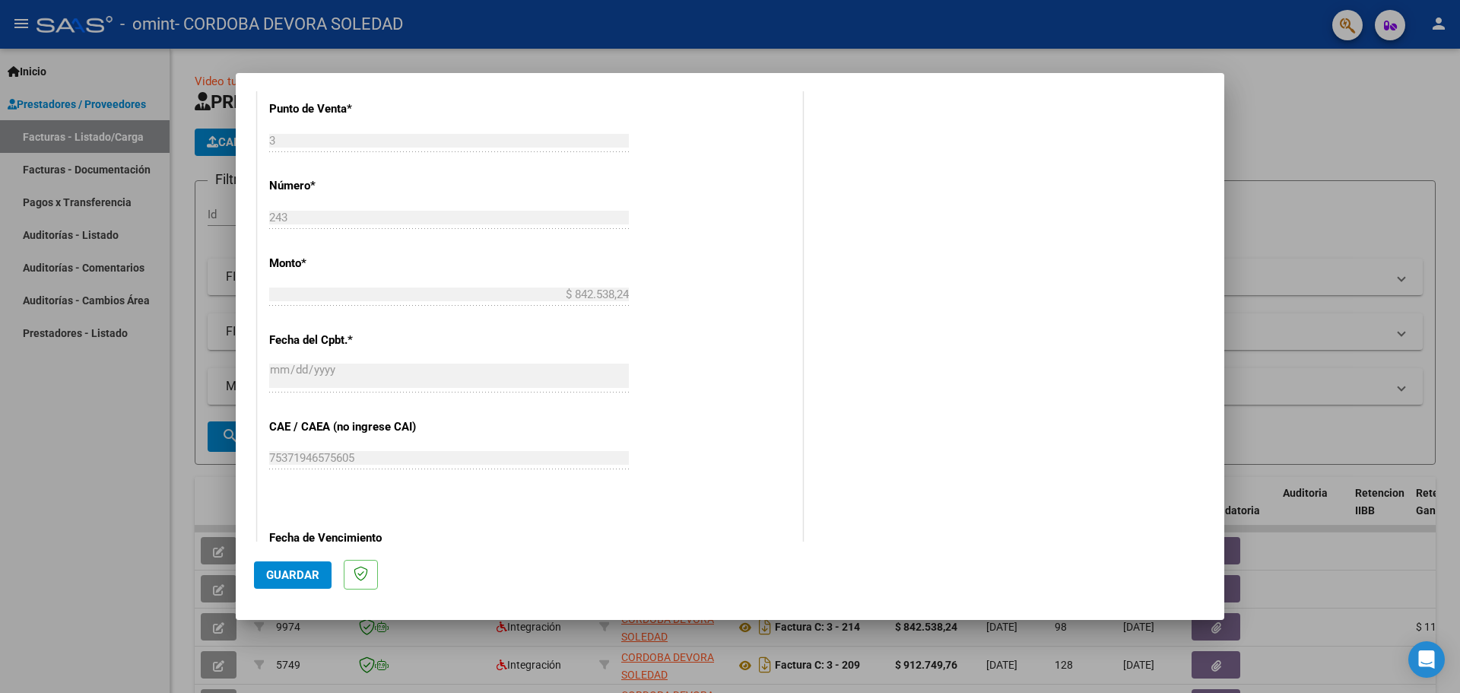
type input "202508"
click at [532, 307] on div "$ 842.538,24 Ingresar el monto" at bounding box center [449, 301] width 360 height 37
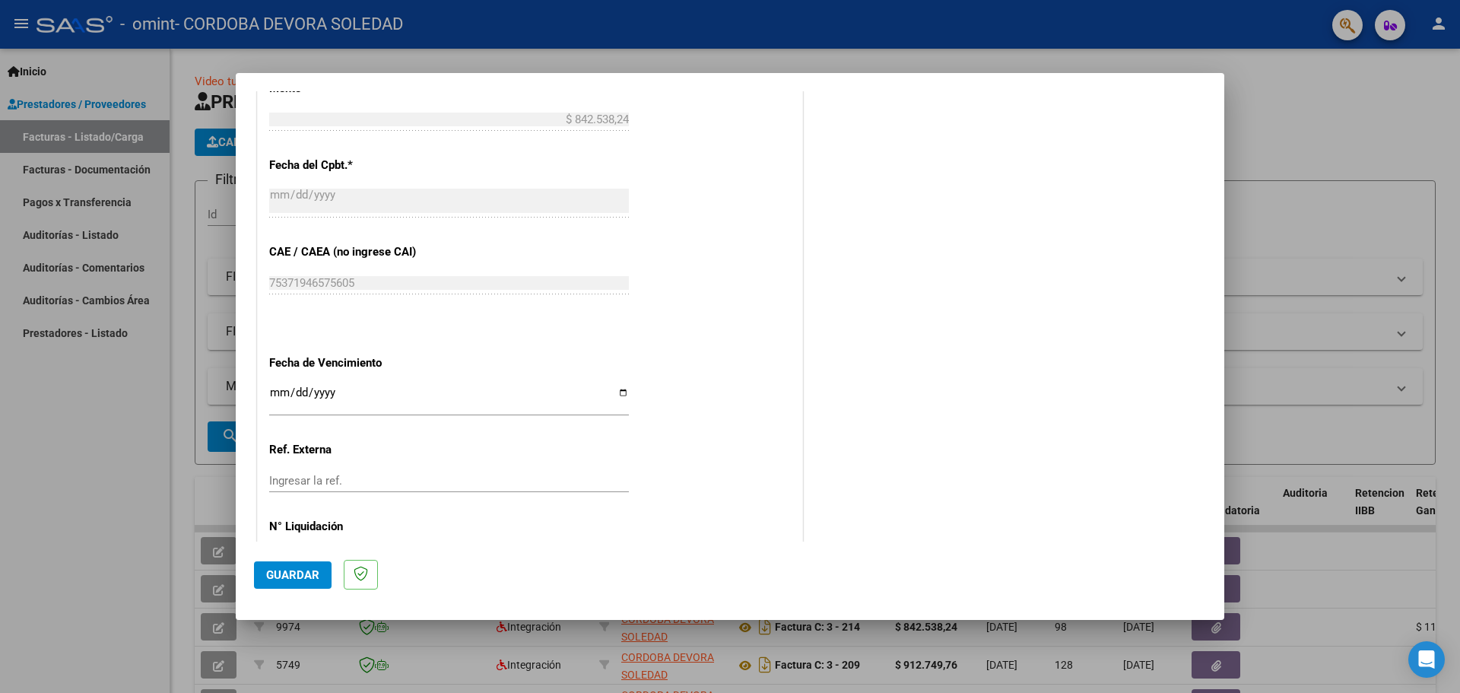
scroll to position [888, 0]
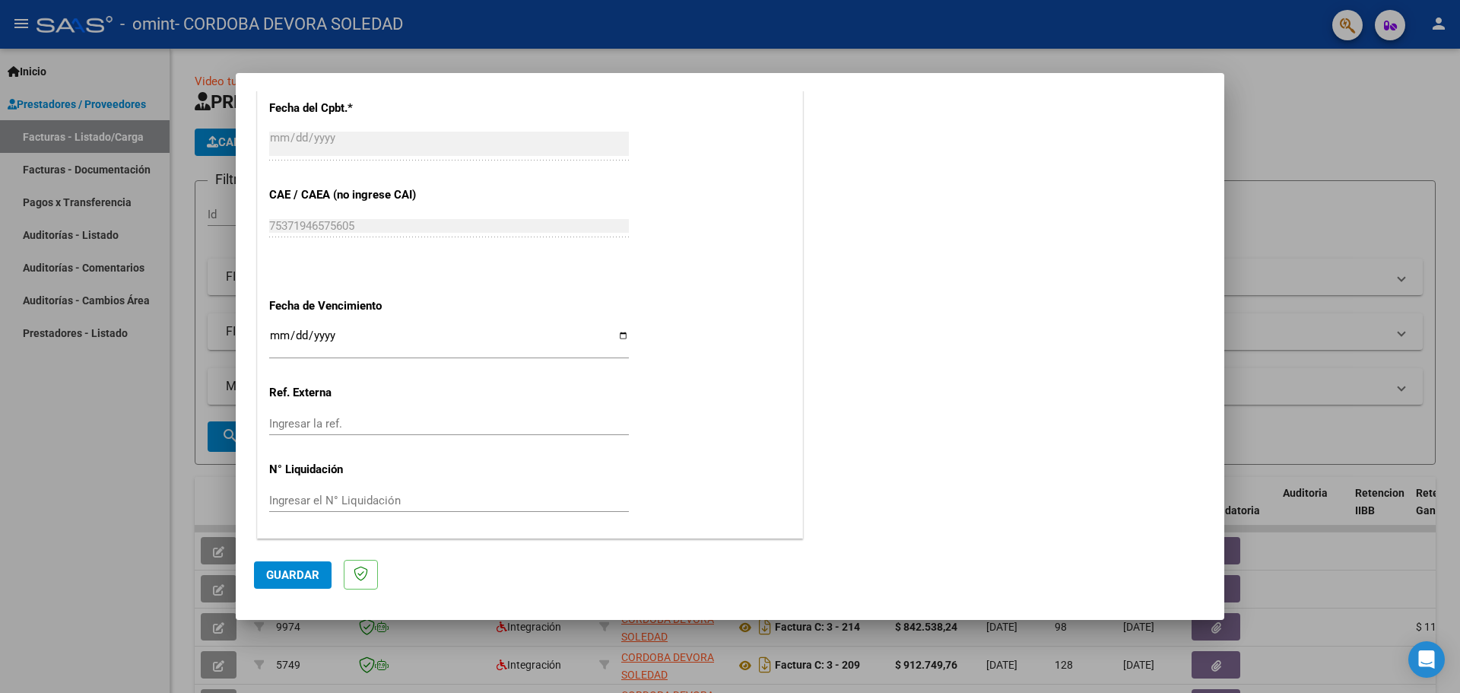
click at [278, 326] on div "Ingresar la fecha" at bounding box center [449, 342] width 360 height 33
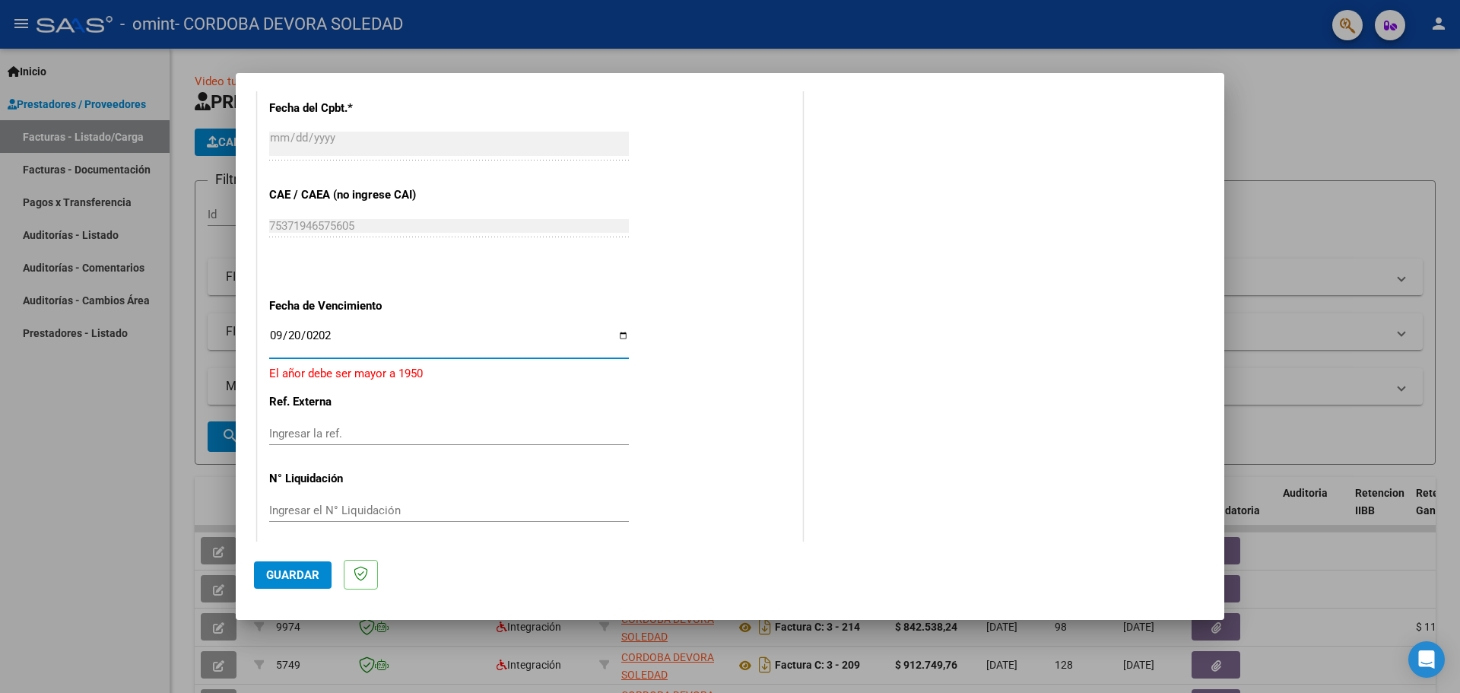
type input "[DATE]"
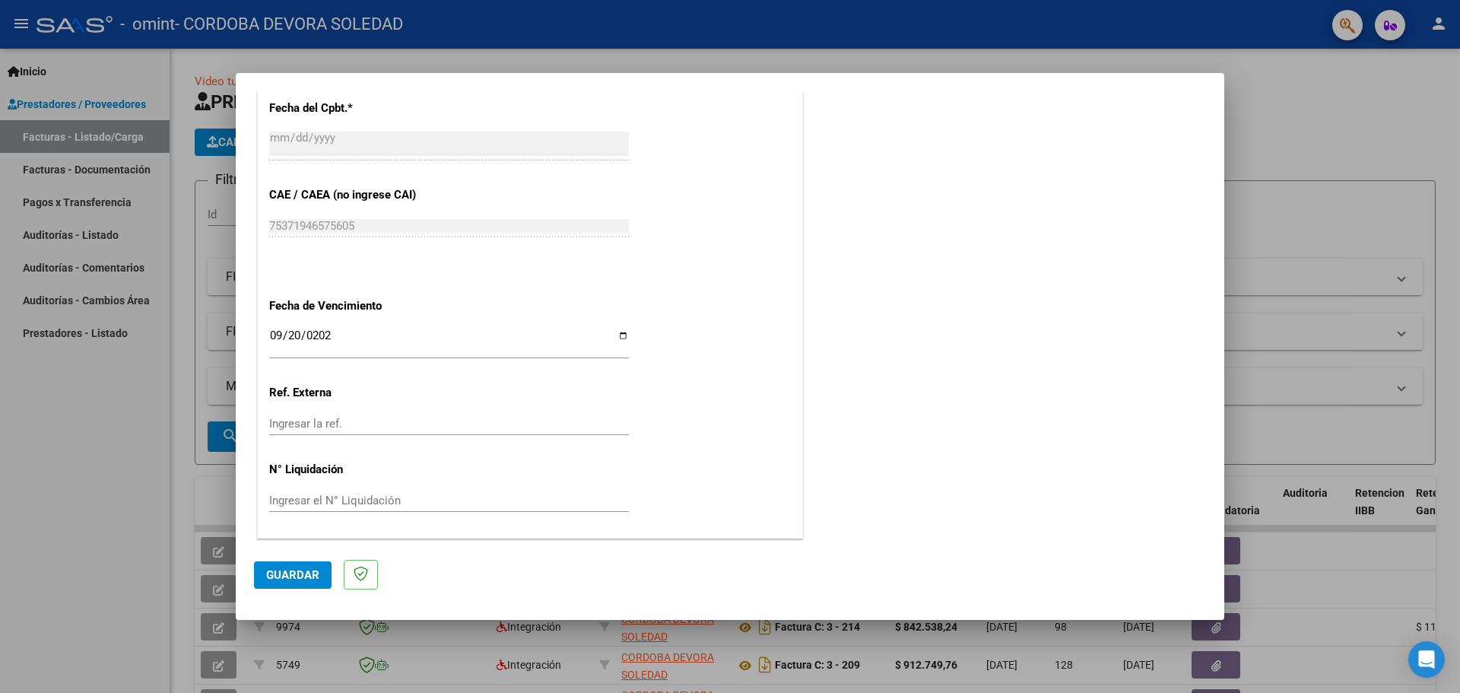
drag, startPoint x: 377, startPoint y: 416, endPoint x: 479, endPoint y: 416, distance: 101.9
click at [387, 416] on div "Ingresar la ref." at bounding box center [449, 423] width 360 height 23
drag, startPoint x: 283, startPoint y: 420, endPoint x: 222, endPoint y: 430, distance: 61.6
click at [215, 430] on div "COMPROBANTE VER COMPROBANTE El comprobante fue leído exitosamente. DATOS DEL CO…" at bounding box center [730, 346] width 1460 height 693
click at [300, 576] on span "Guardar" at bounding box center [292, 575] width 53 height 14
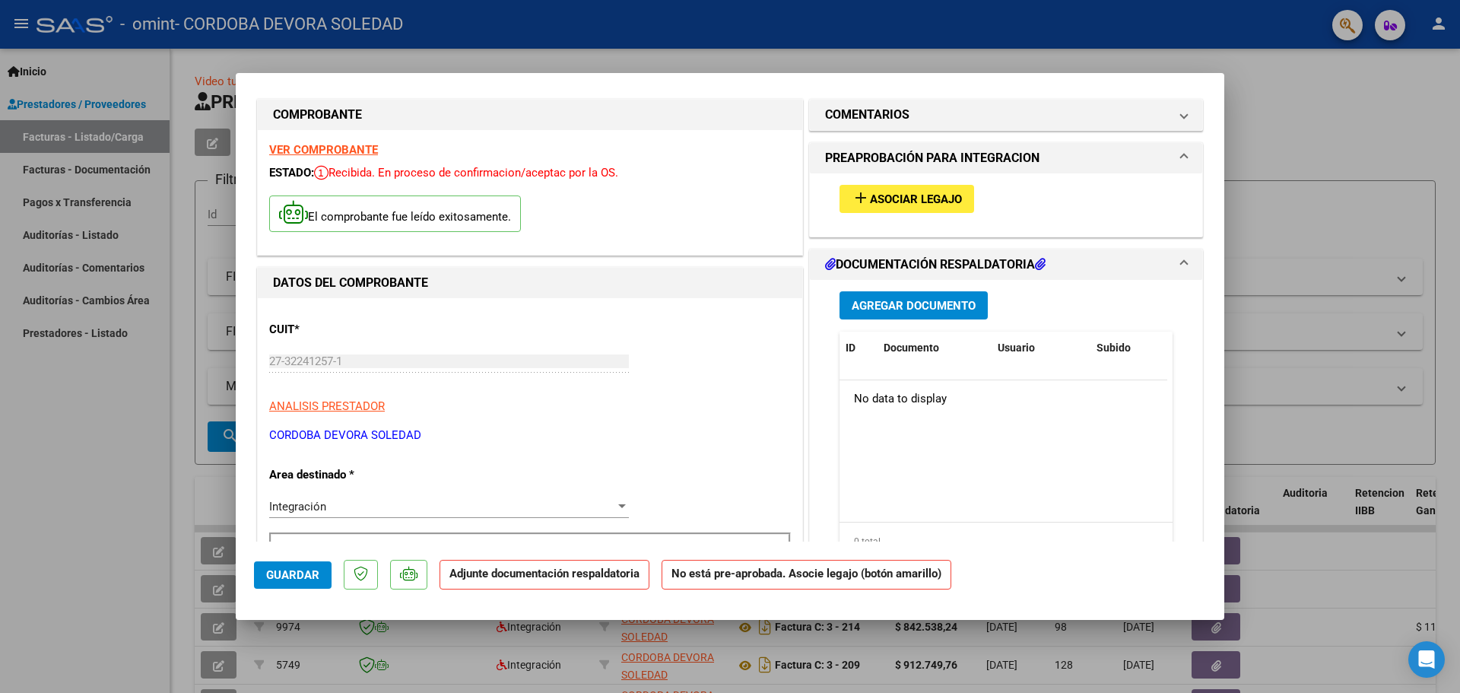
scroll to position [0, 0]
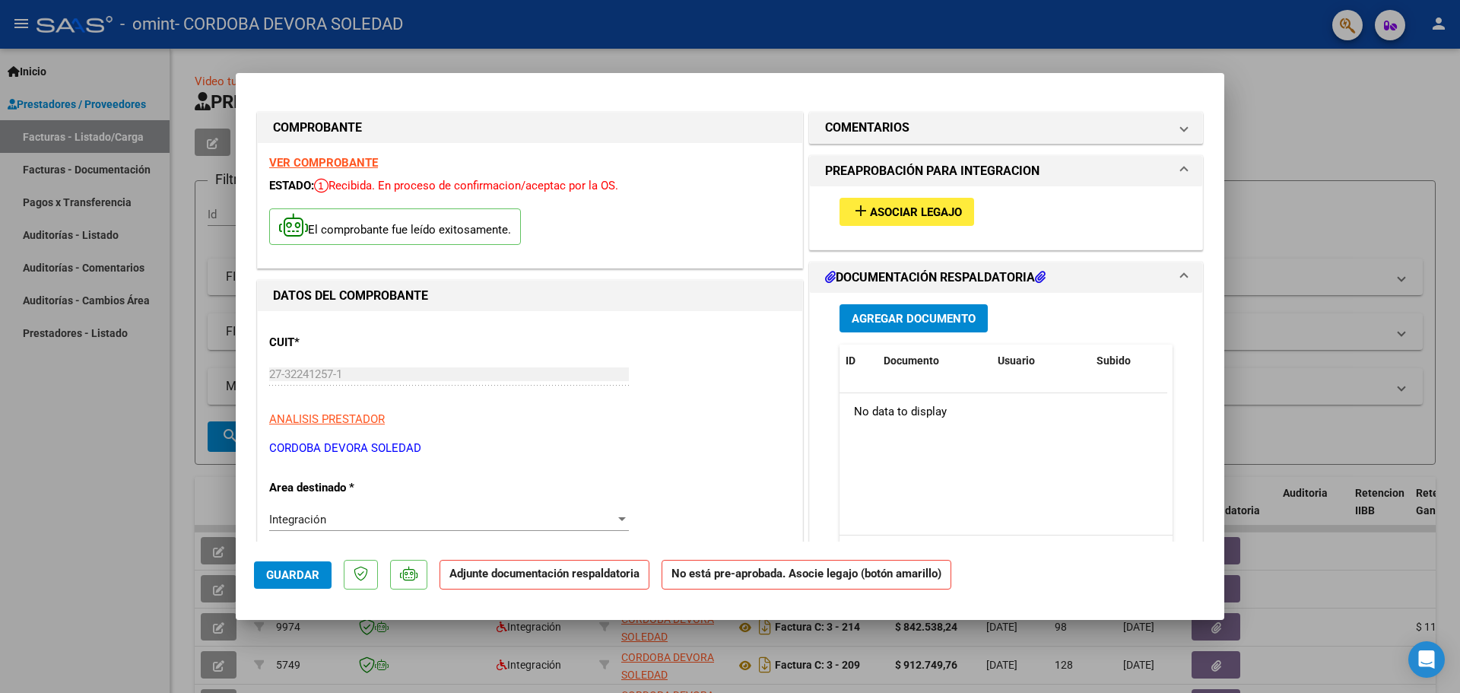
click at [886, 211] on span "Asociar Legajo" at bounding box center [916, 212] width 92 height 14
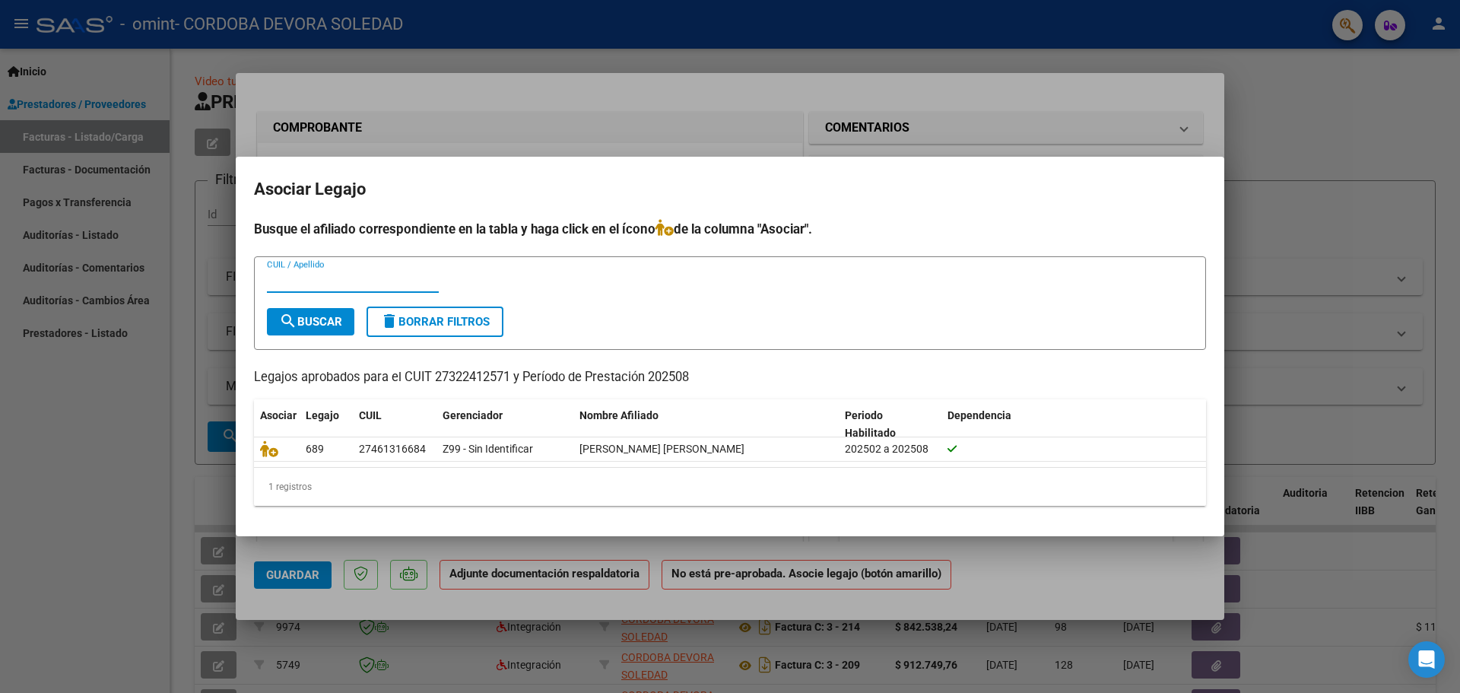
click at [303, 319] on span "search Buscar" at bounding box center [310, 322] width 63 height 14
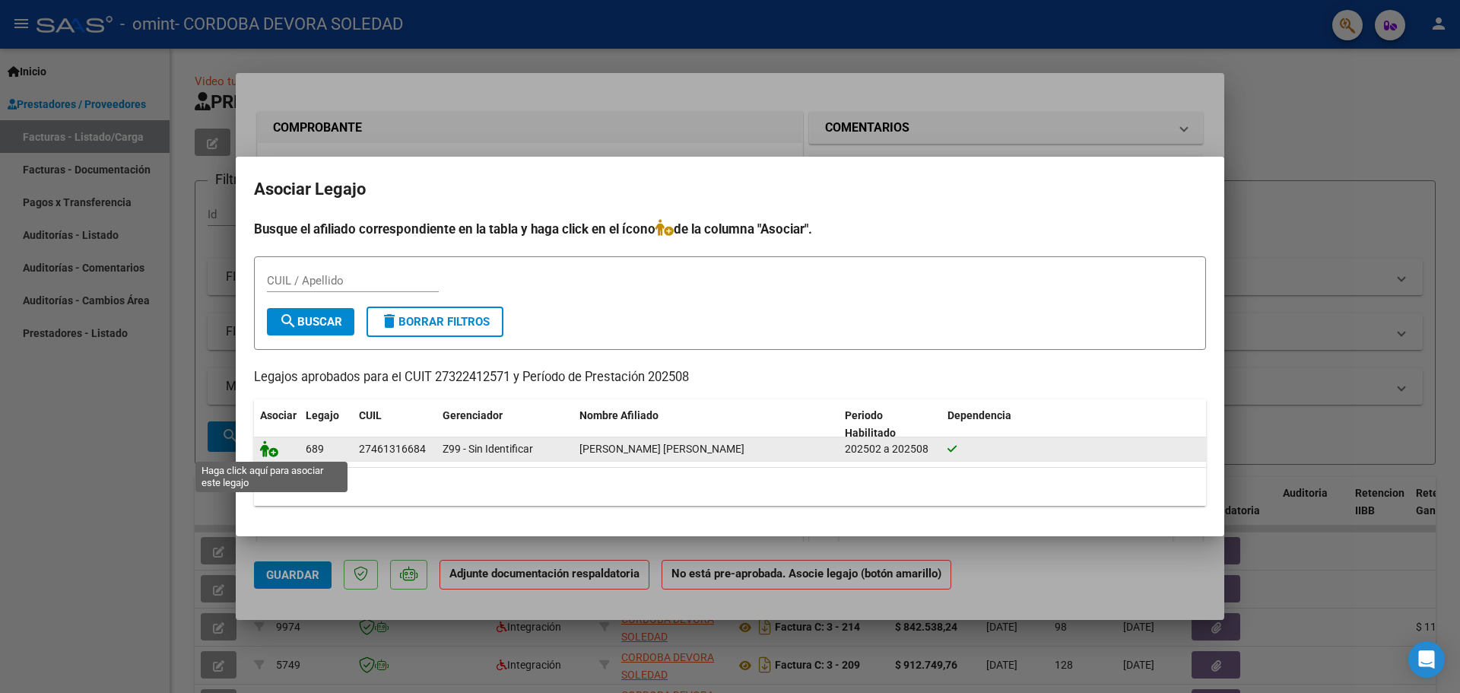
click at [274, 450] on icon at bounding box center [269, 448] width 18 height 17
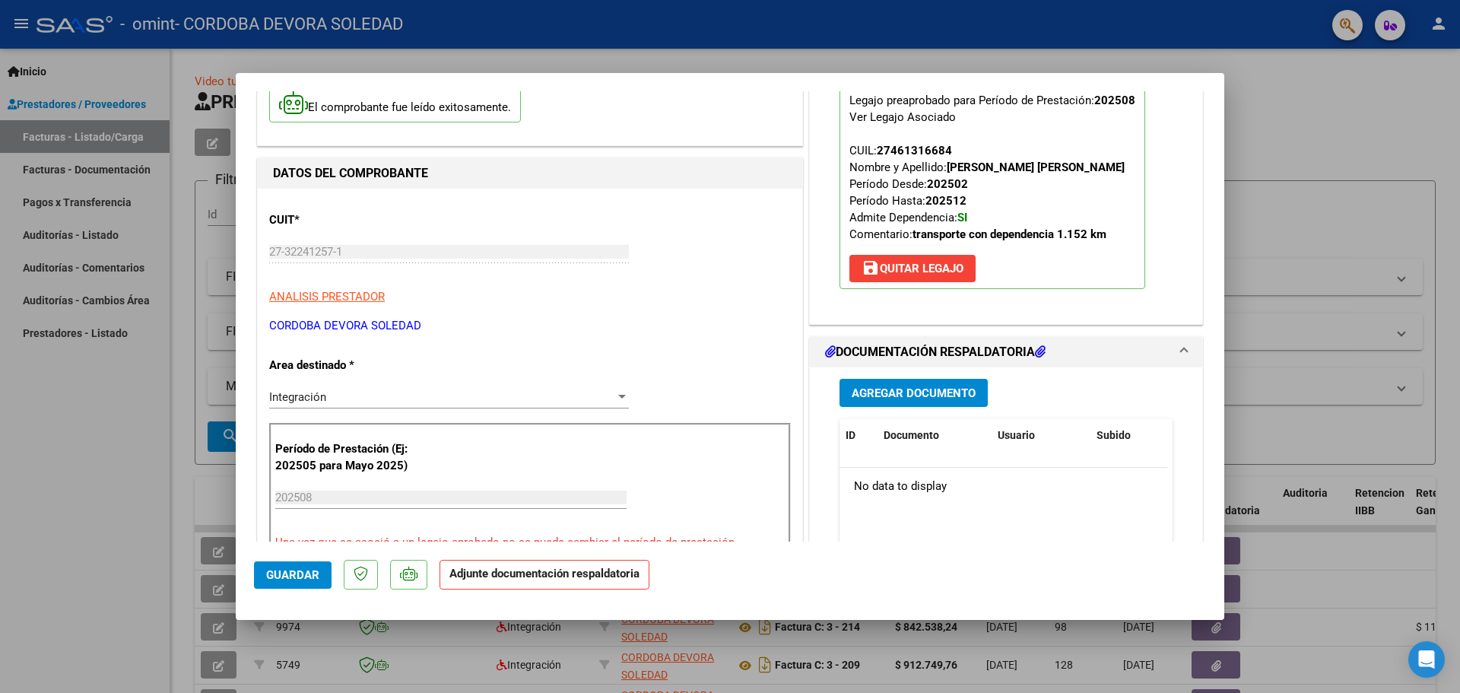
scroll to position [152, 0]
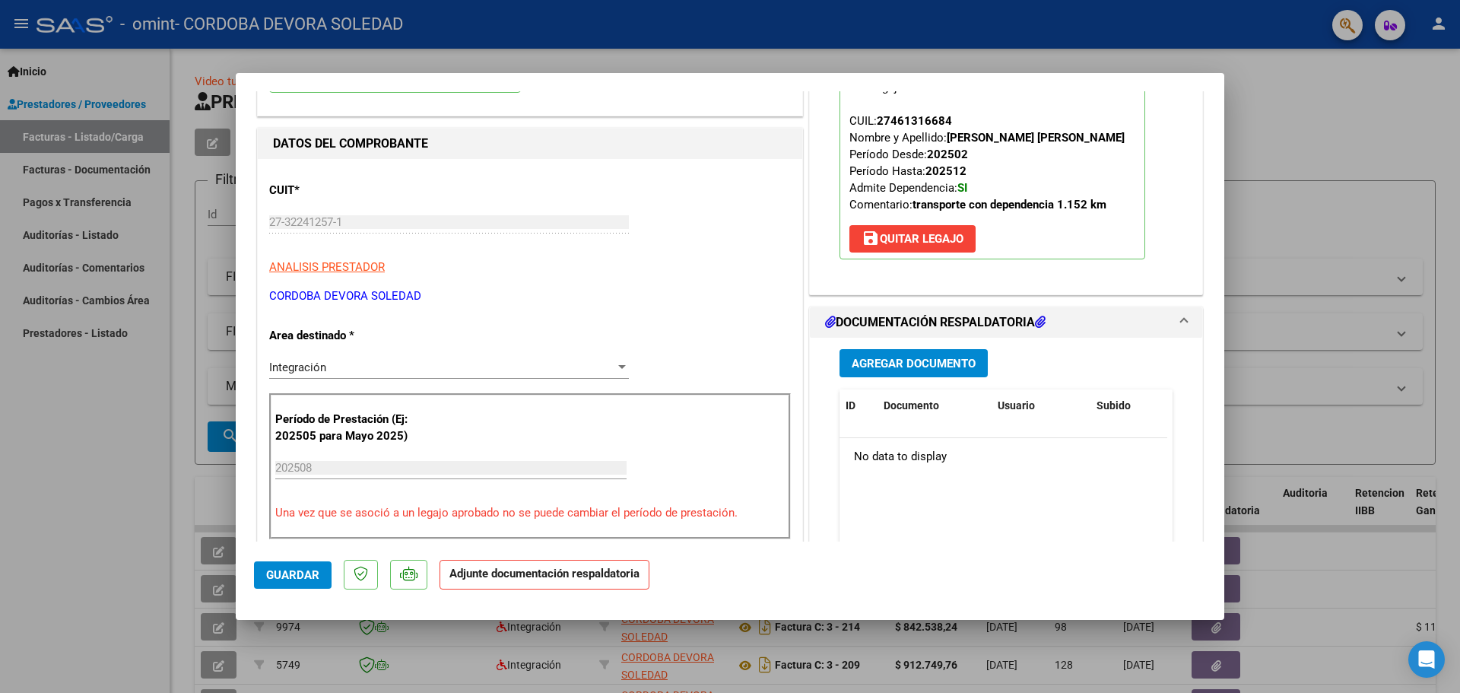
click at [921, 370] on span "Agregar Documento" at bounding box center [914, 364] width 124 height 14
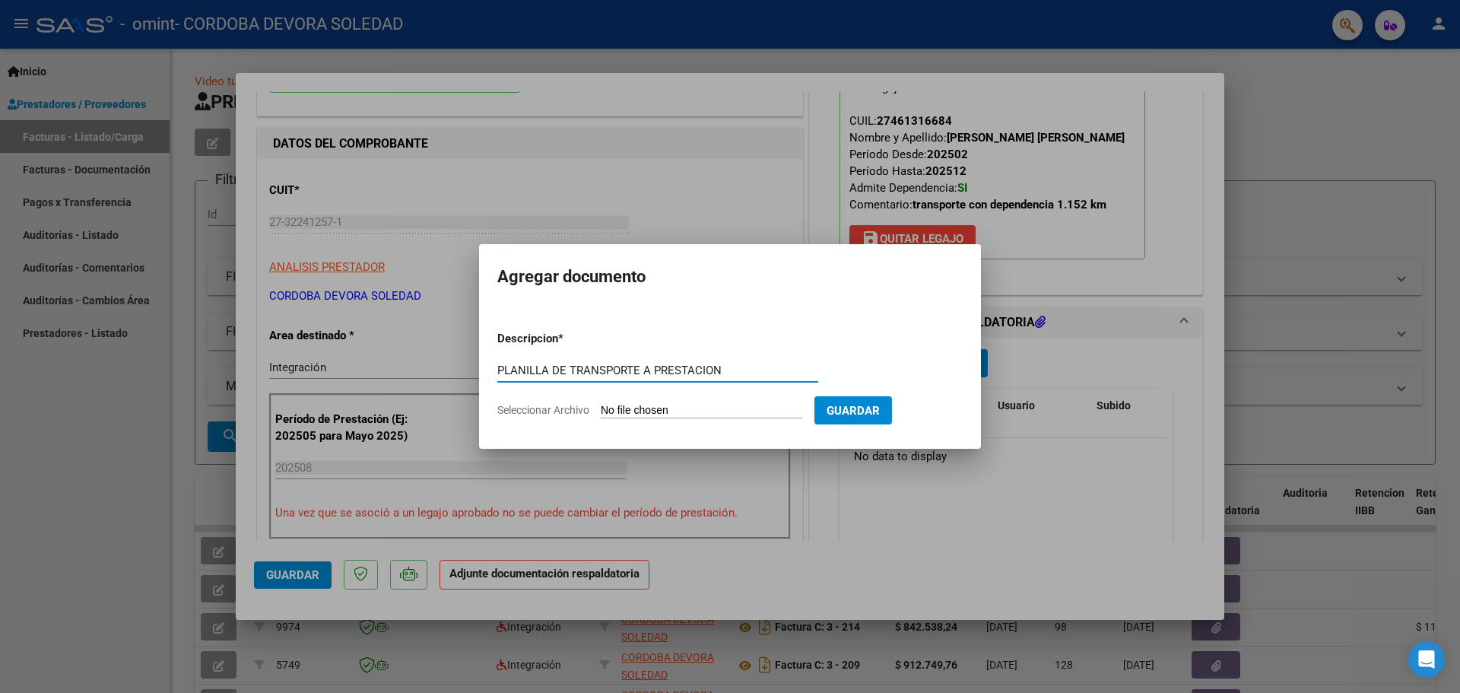
type input "PLANILLA DE TRANSPORTE A PRESTACION"
click at [615, 409] on input "Seleccionar Archivo" at bounding box center [702, 411] width 202 height 14
type input "C:\fakepath\27322412571_011_00003_00000243.pdf"
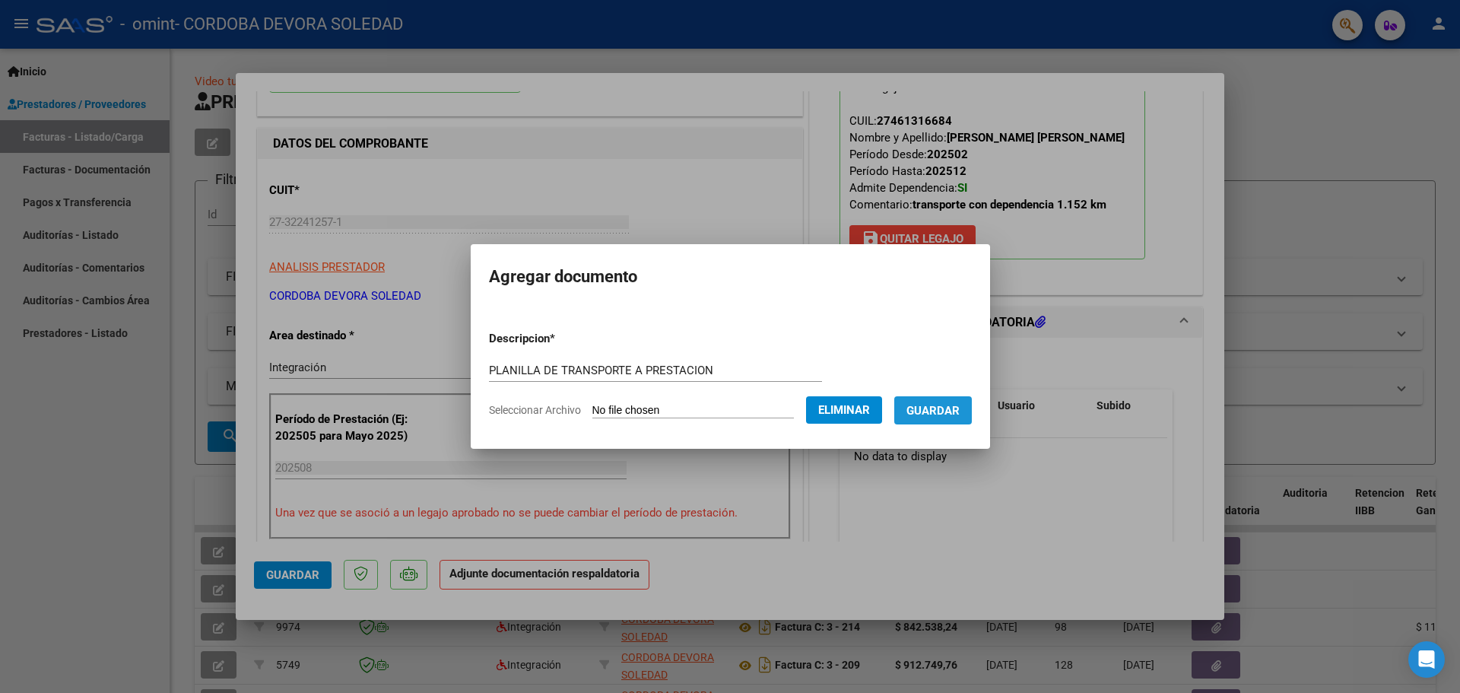
click at [960, 412] on span "Guardar" at bounding box center [933, 411] width 53 height 14
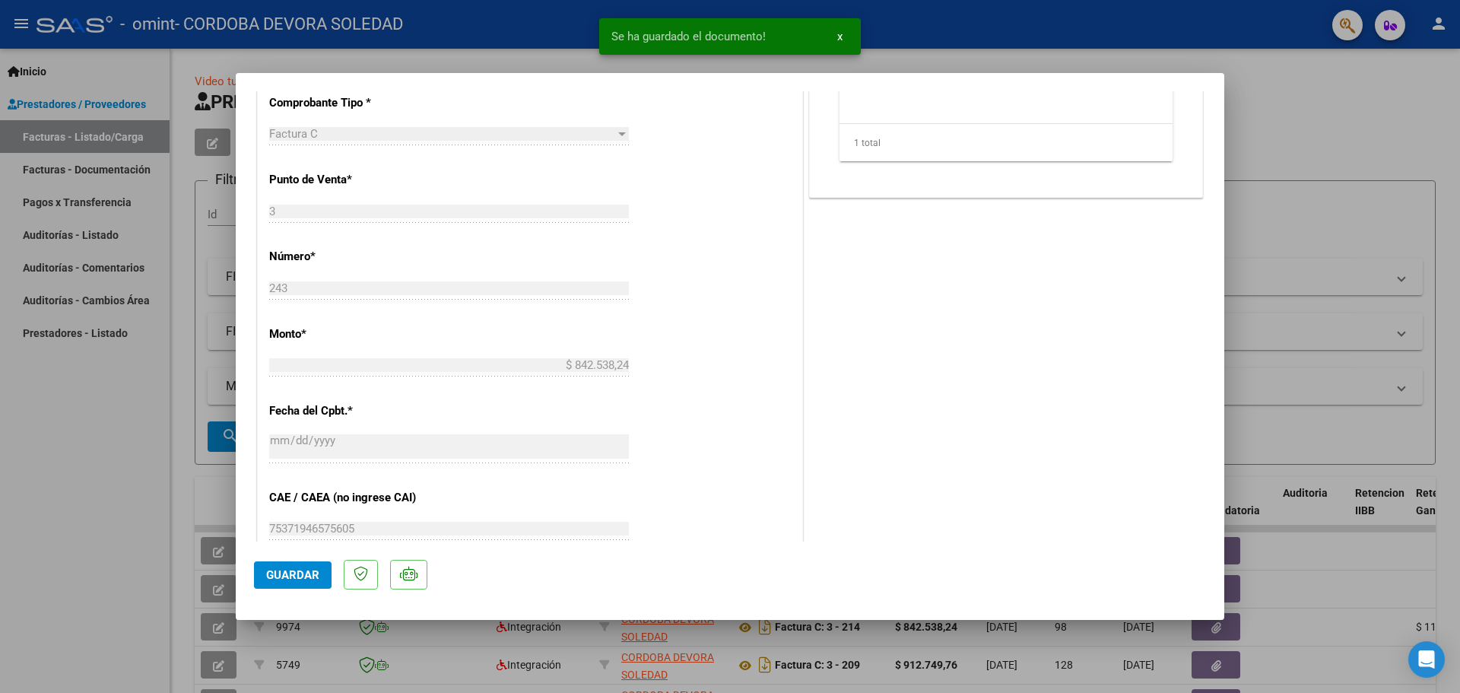
scroll to position [911, 0]
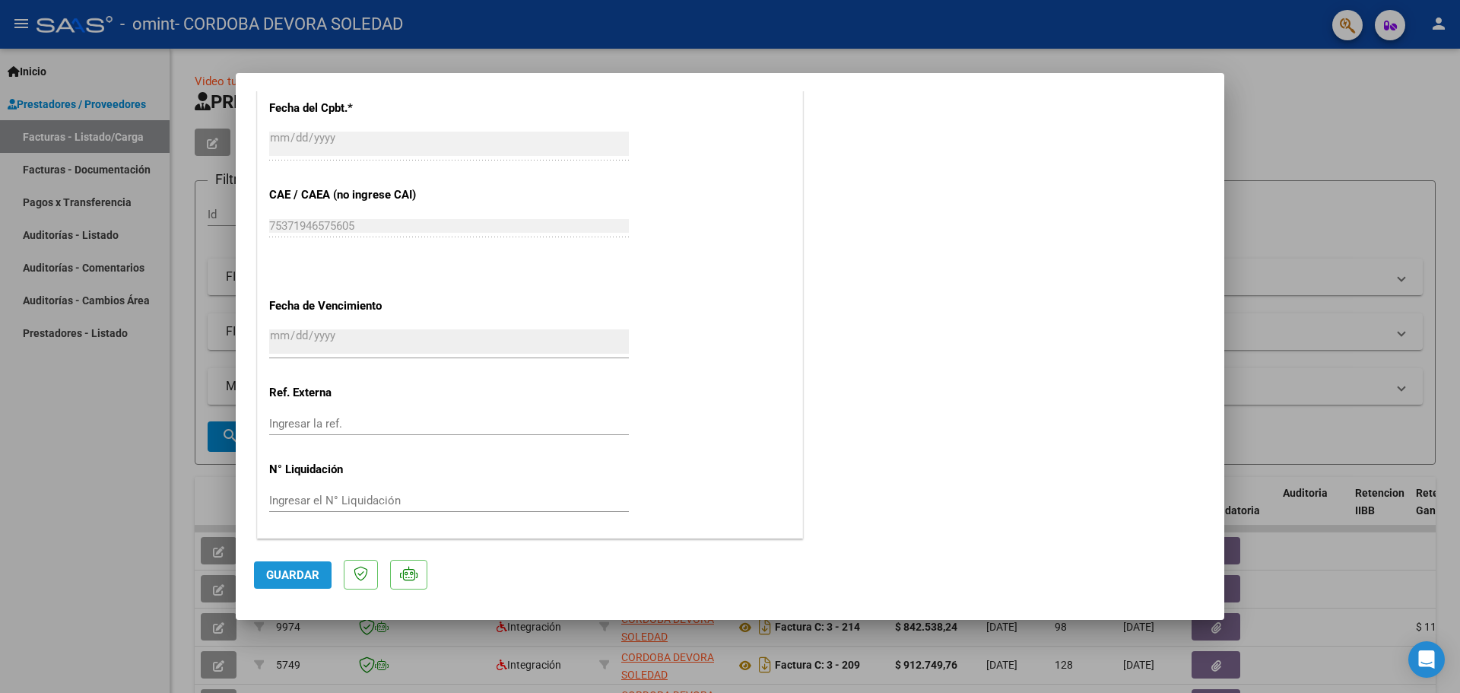
click at [262, 565] on button "Guardar" at bounding box center [293, 574] width 78 height 27
click at [295, 575] on span "Guardar" at bounding box center [292, 575] width 53 height 14
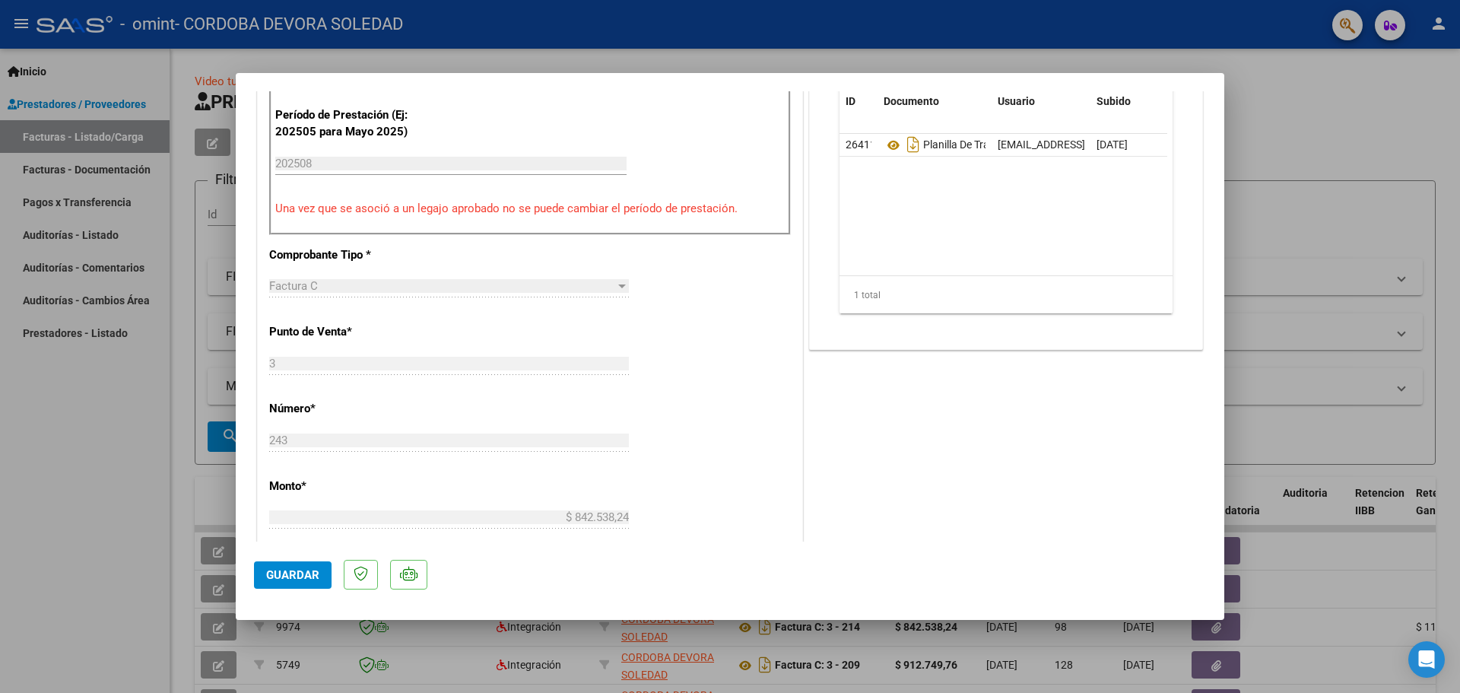
scroll to position [761, 0]
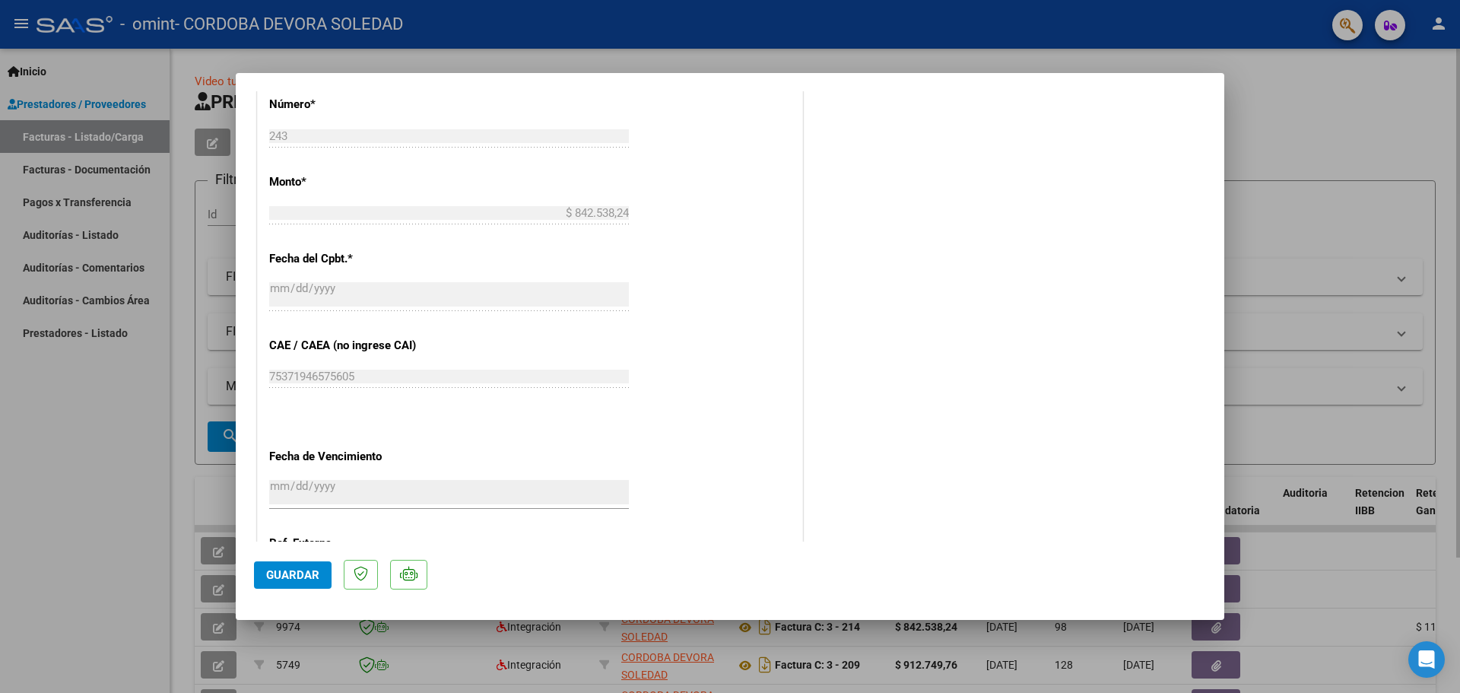
click at [1276, 136] on div at bounding box center [730, 346] width 1460 height 693
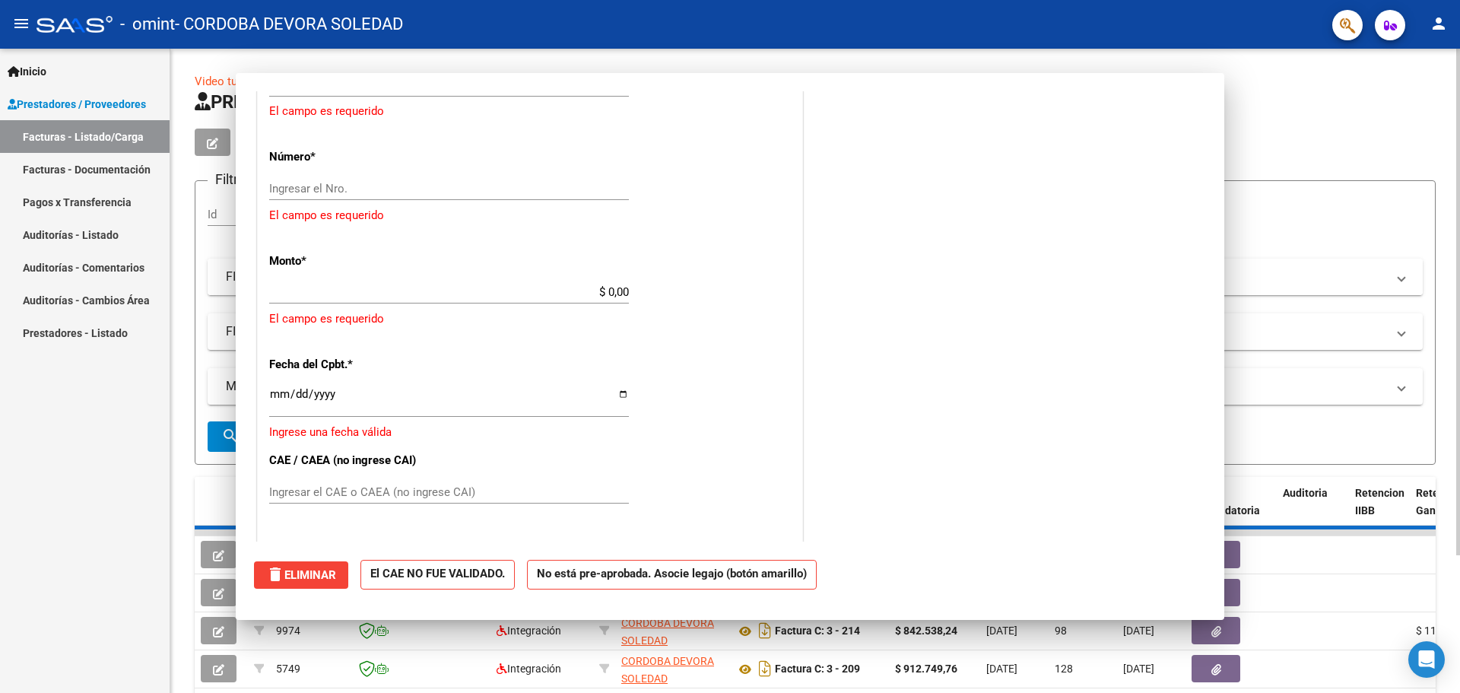
scroll to position [0, 0]
